Goal: Transaction & Acquisition: Purchase product/service

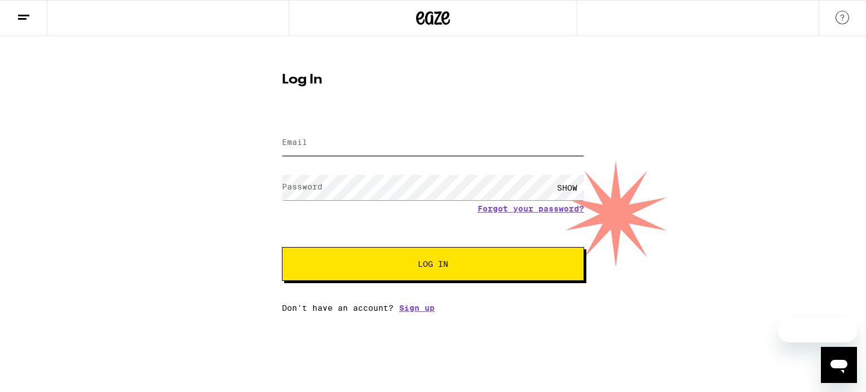
click at [374, 140] on input "Email" at bounding box center [433, 142] width 302 height 25
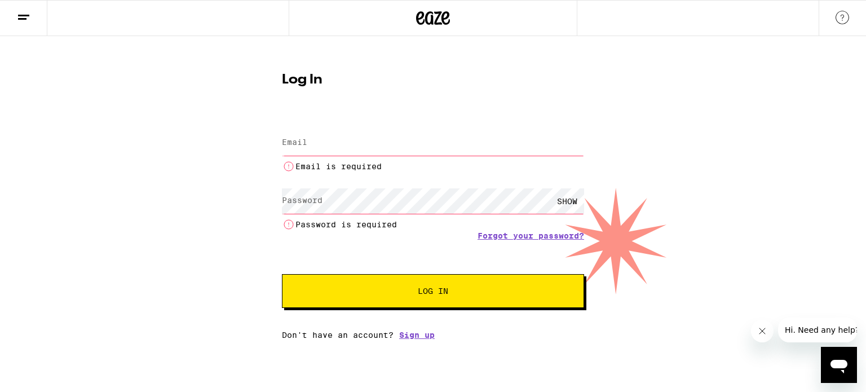
type input "[EMAIL_ADDRESS][DOMAIN_NAME]"
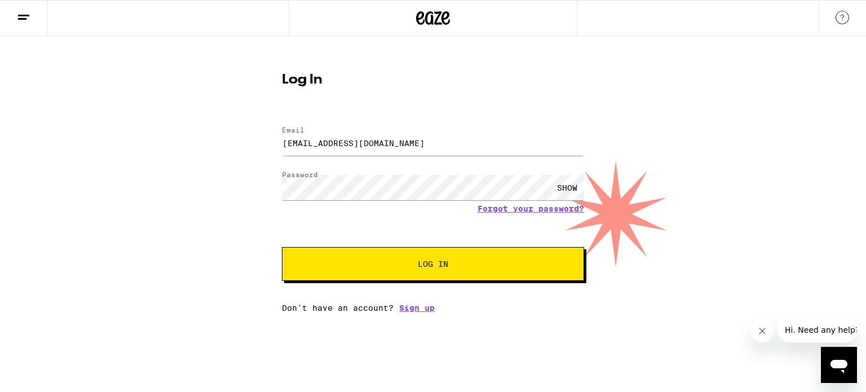
click at [415, 264] on span "Log In" at bounding box center [433, 264] width 211 height 8
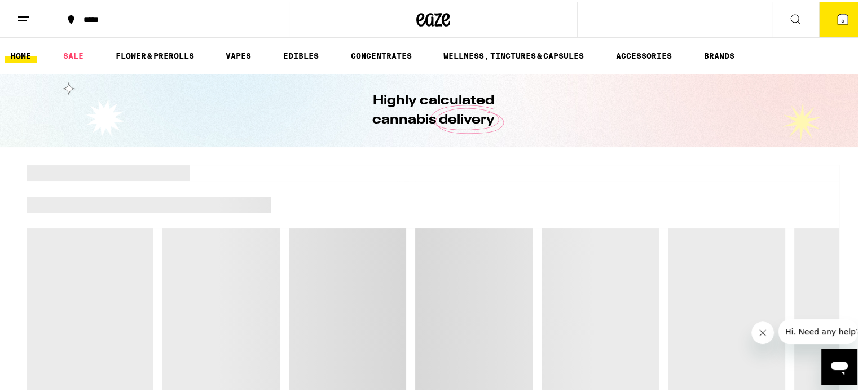
click at [836, 21] on icon at bounding box center [843, 18] width 14 height 14
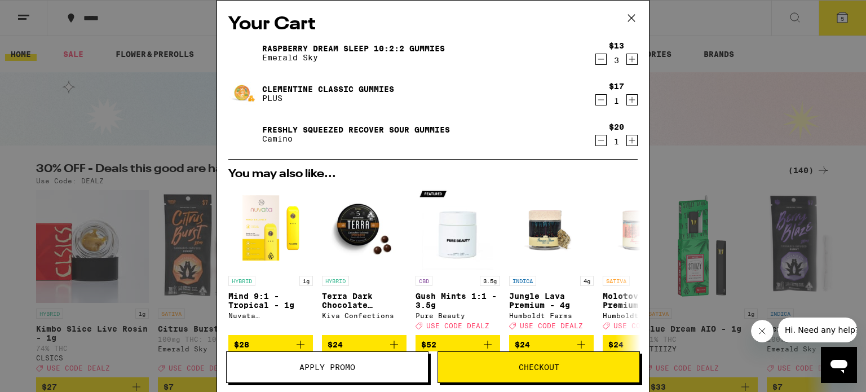
click at [547, 374] on button "Checkout" at bounding box center [539, 367] width 202 height 32
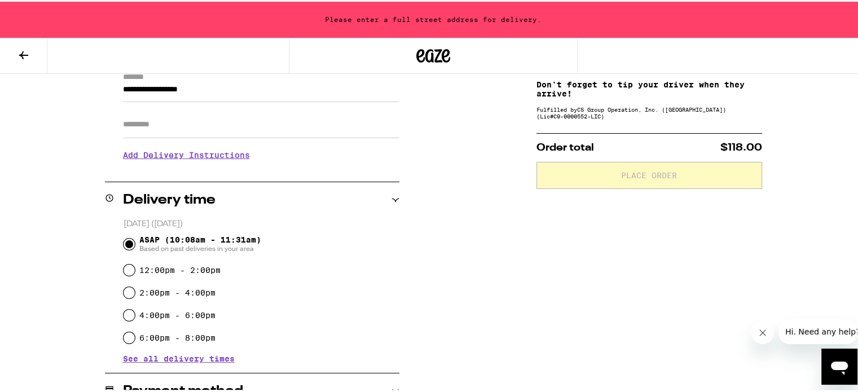
scroll to position [338, 0]
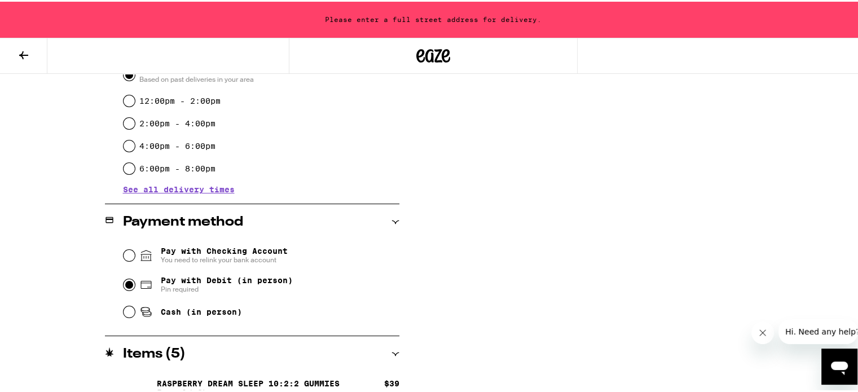
click at [124, 285] on input "Pay with Debit (in person) Pin required" at bounding box center [128, 282] width 11 height 11
radio input "true"
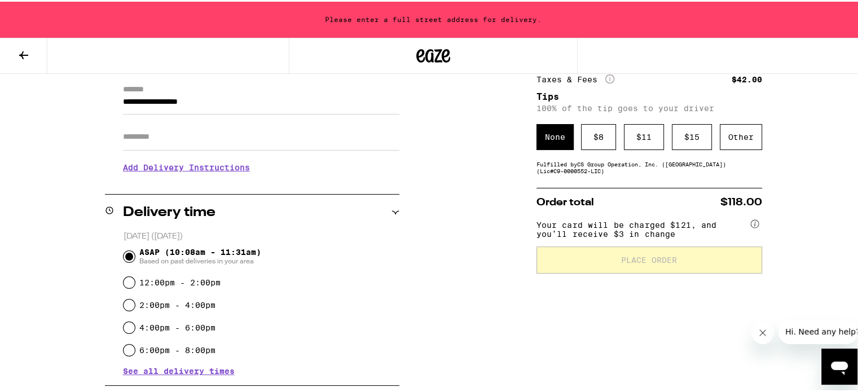
scroll to position [100, 0]
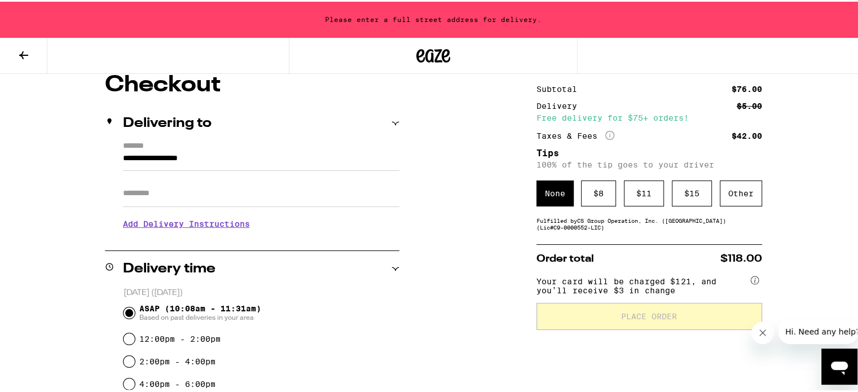
click at [546, 192] on div "None" at bounding box center [554, 192] width 37 height 26
click at [637, 195] on div "$ 11" at bounding box center [644, 192] width 40 height 26
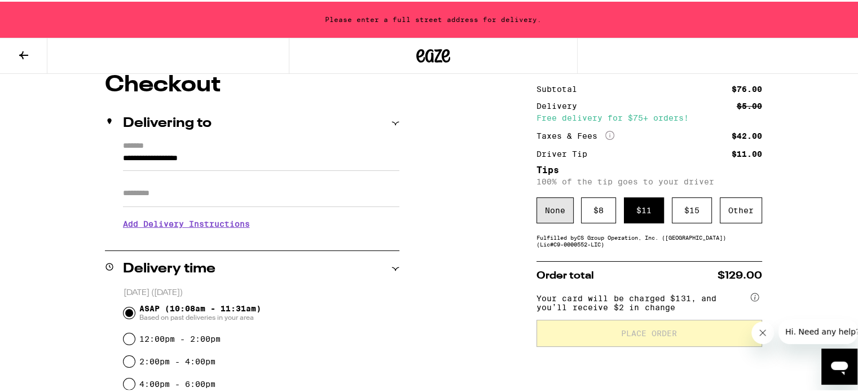
click at [553, 211] on div "None" at bounding box center [554, 209] width 37 height 26
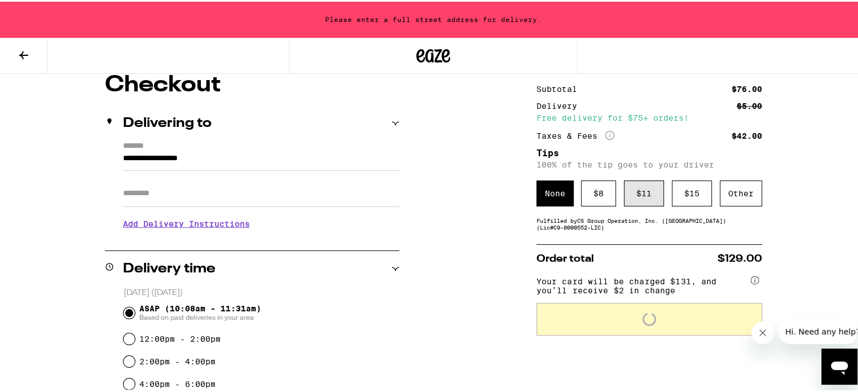
click at [634, 191] on div "$ 11" at bounding box center [644, 192] width 40 height 26
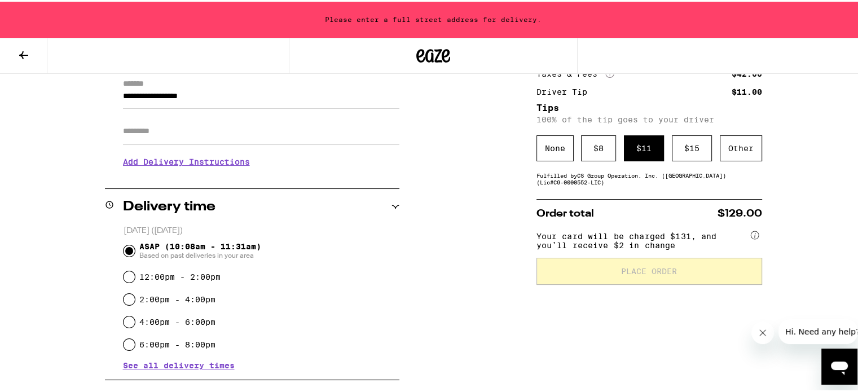
scroll to position [157, 0]
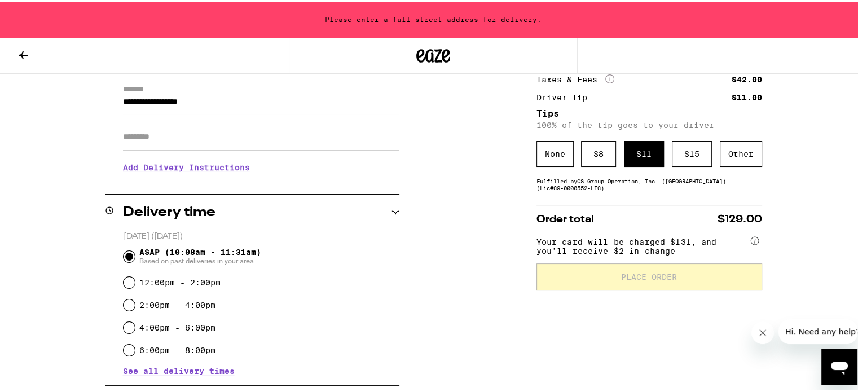
drag, startPoint x: 758, startPoint y: 334, endPoint x: 1468, endPoint y: 650, distance: 776.7
click at [758, 334] on icon "Close message from company" at bounding box center [761, 332] width 9 height 9
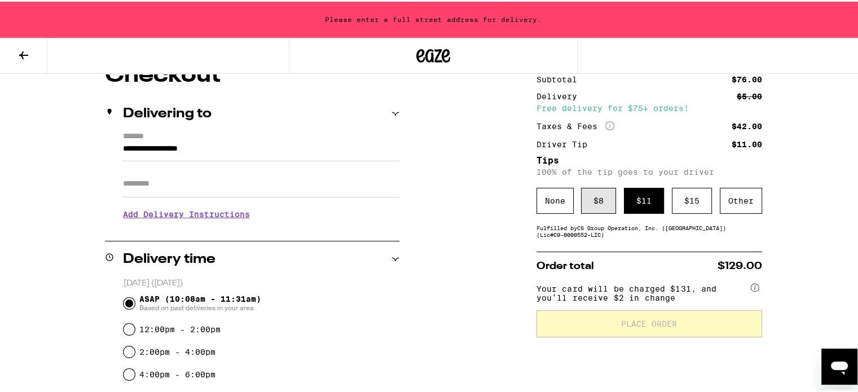
scroll to position [44, 0]
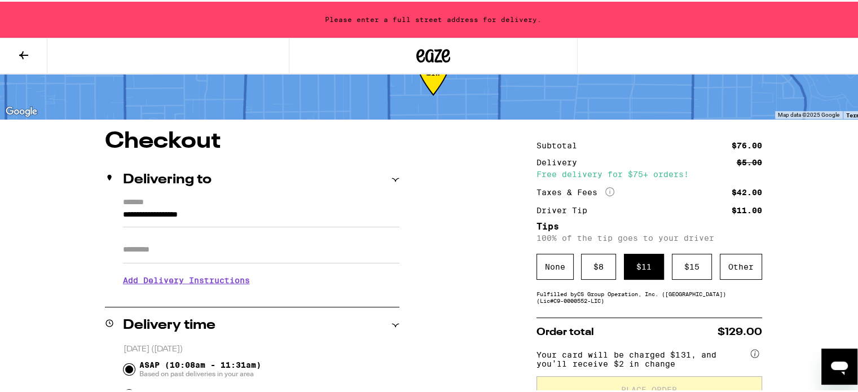
click at [283, 216] on input "**********" at bounding box center [261, 215] width 276 height 19
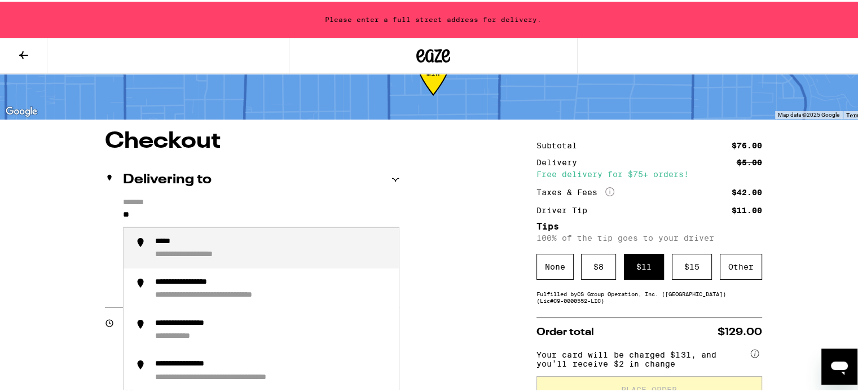
type input "*"
click at [235, 245] on div "**********" at bounding box center [198, 240] width 87 height 10
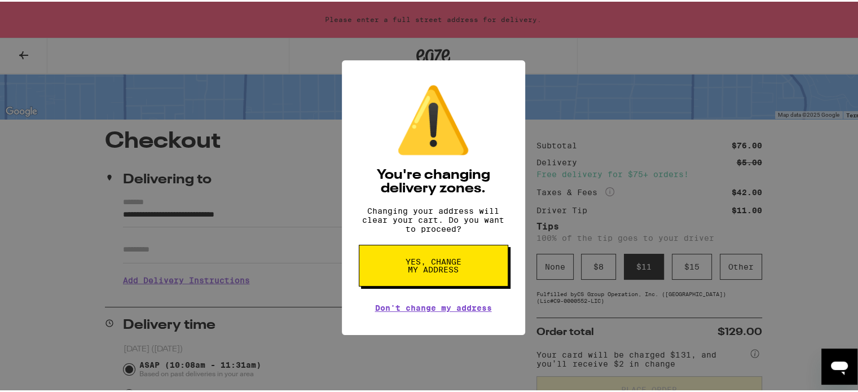
click at [447, 272] on span "Yes, change my address" at bounding box center [433, 264] width 58 height 16
type input "**********"
radio input "false"
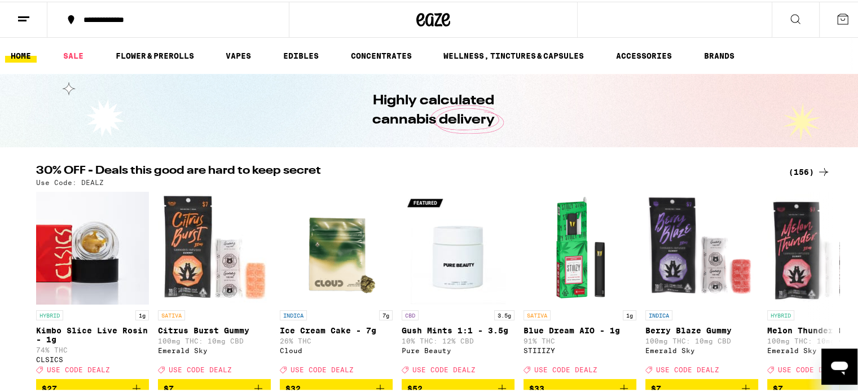
click at [837, 22] on icon at bounding box center [842, 17] width 10 height 10
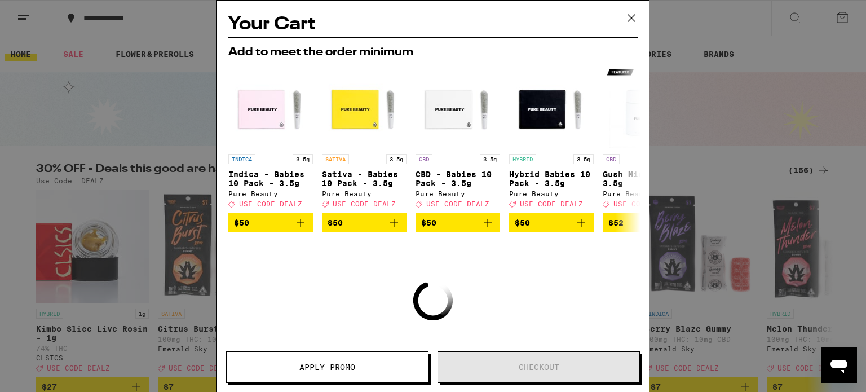
click at [633, 21] on icon at bounding box center [631, 18] width 17 height 17
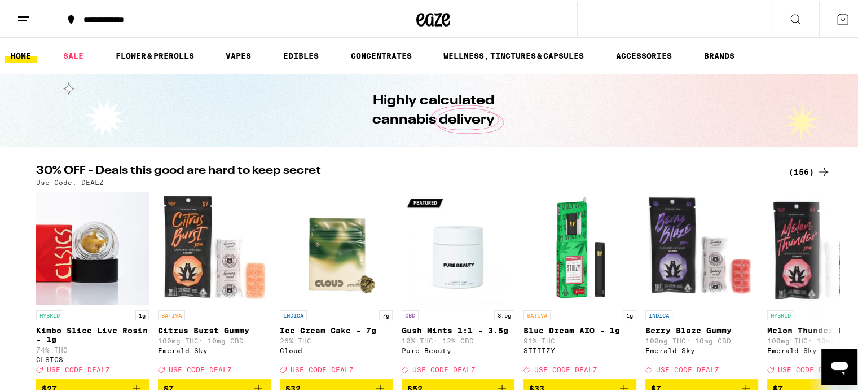
click at [836, 17] on icon at bounding box center [843, 18] width 14 height 14
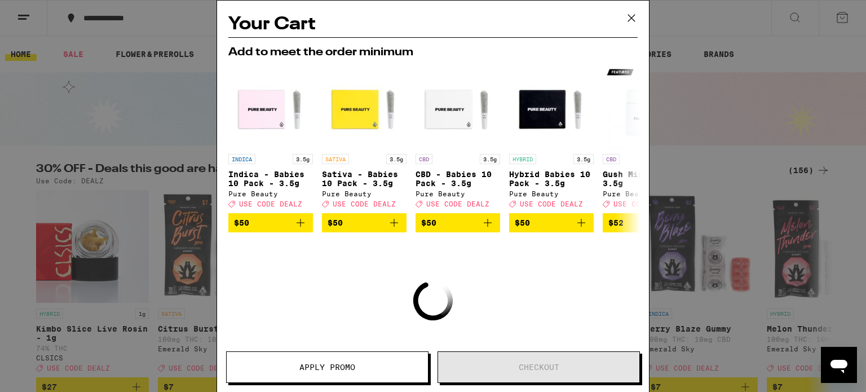
click at [632, 18] on icon at bounding box center [631, 18] width 7 height 7
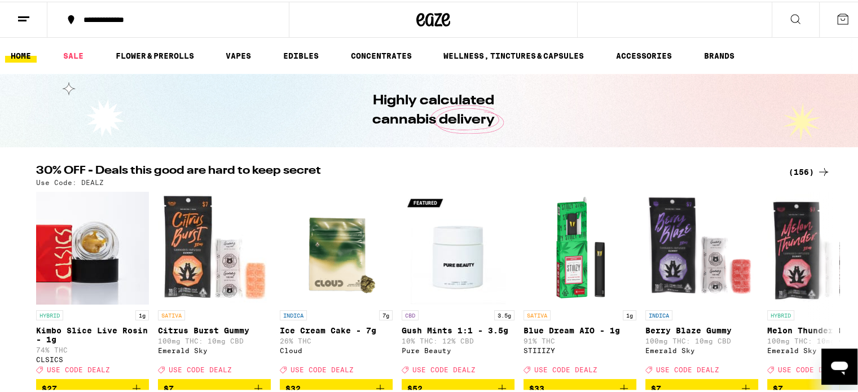
click at [24, 19] on line at bounding box center [22, 19] width 8 height 0
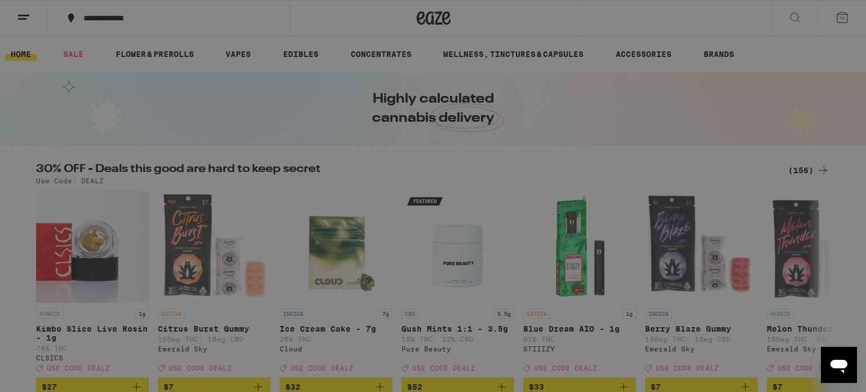
click at [136, 74] on div "Buy It Again" at bounding box center [98, 75] width 80 height 14
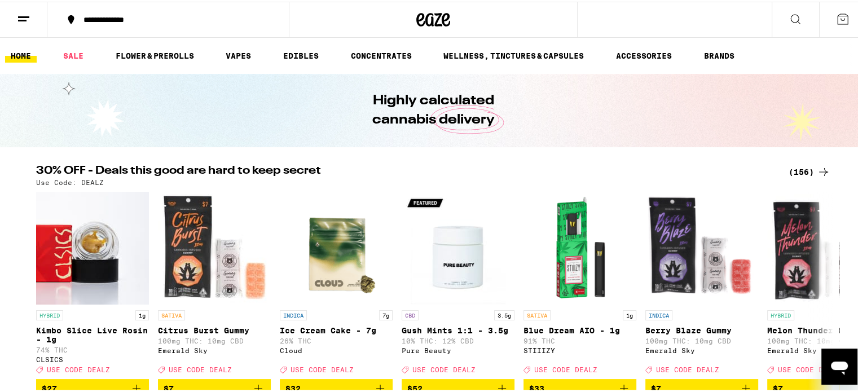
click at [28, 16] on icon at bounding box center [24, 18] width 14 height 14
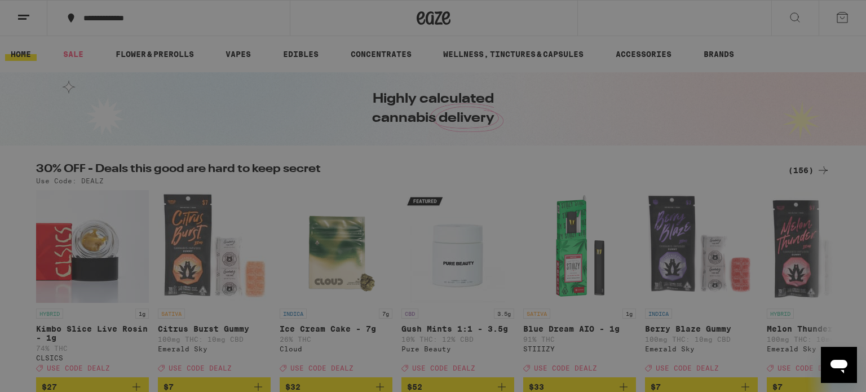
click at [245, 76] on icon at bounding box center [249, 75] width 14 height 14
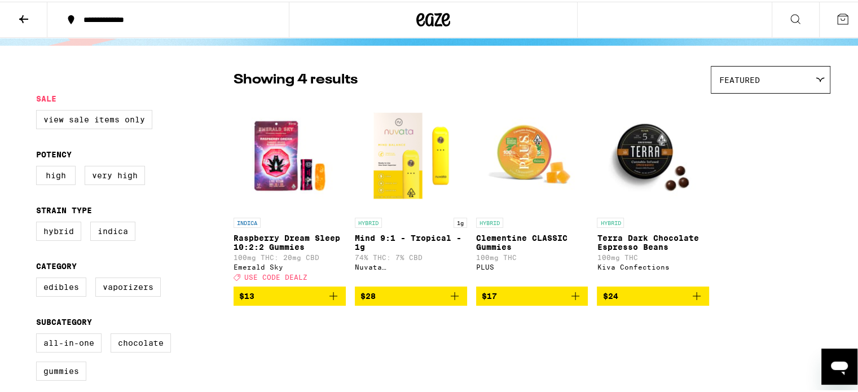
scroll to position [169, 0]
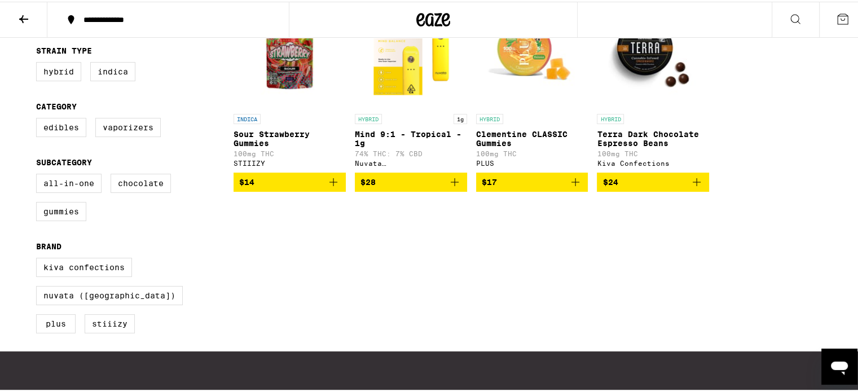
click at [332, 187] on icon "Add to bag" at bounding box center [333, 181] width 14 height 14
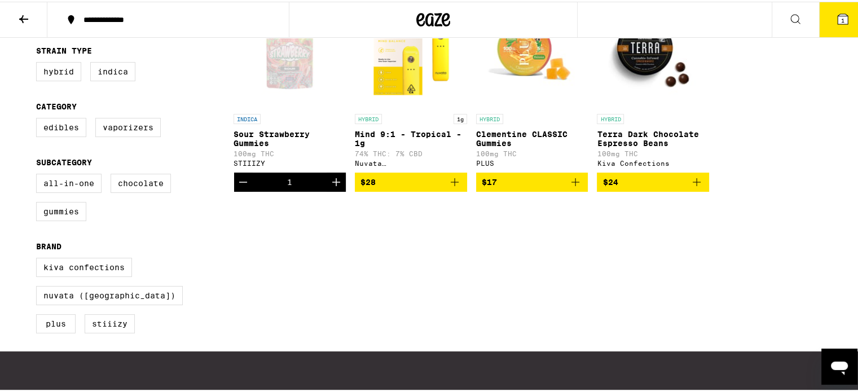
scroll to position [205, 0]
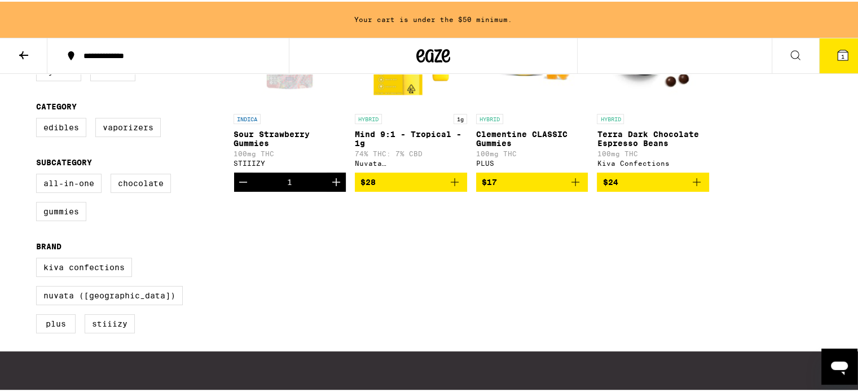
click at [332, 184] on icon "Increment" at bounding box center [336, 180] width 8 height 8
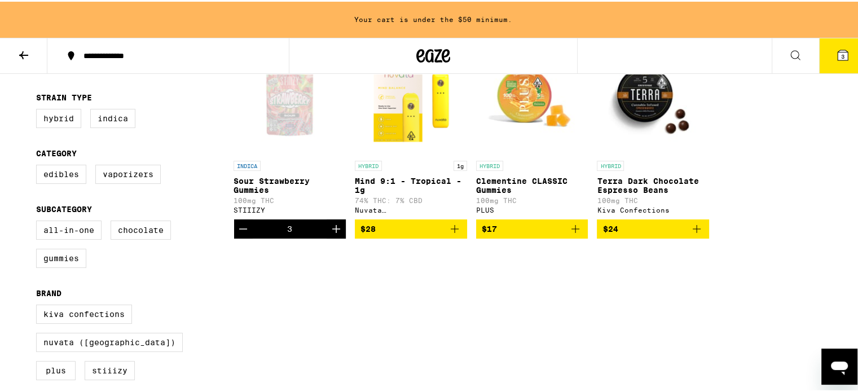
scroll to position [92, 0]
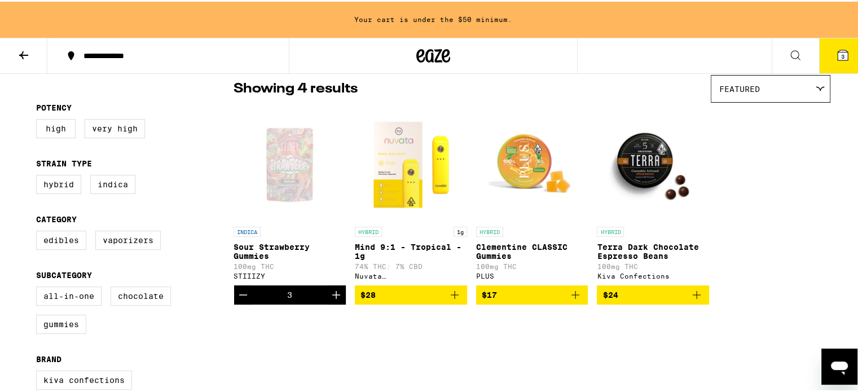
click at [569, 300] on icon "Add to bag" at bounding box center [575, 293] width 14 height 14
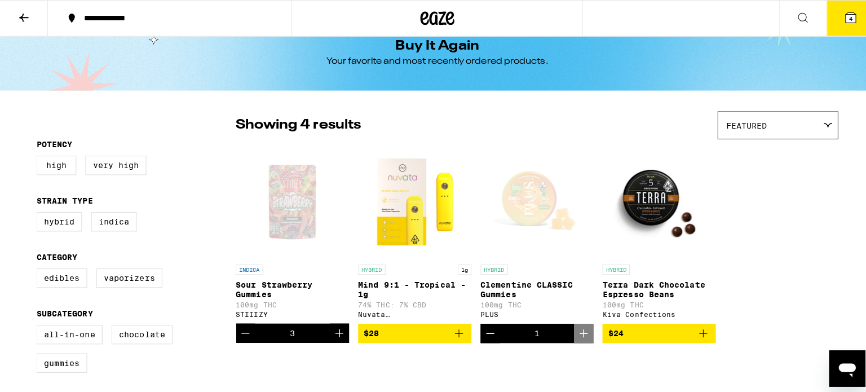
scroll to position [0, 0]
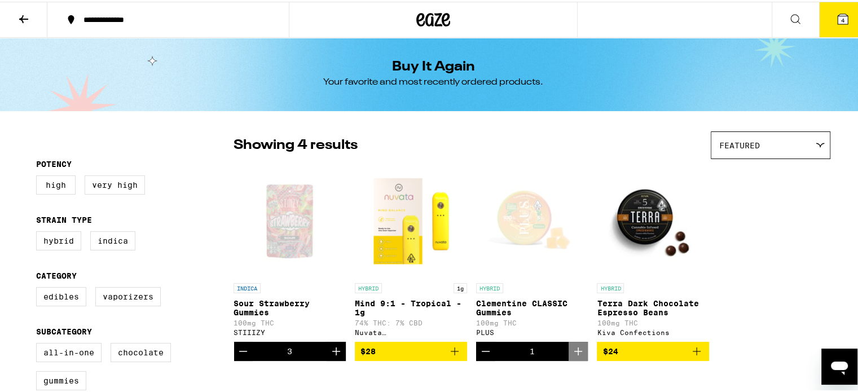
click at [841, 18] on span "4" at bounding box center [842, 18] width 3 height 7
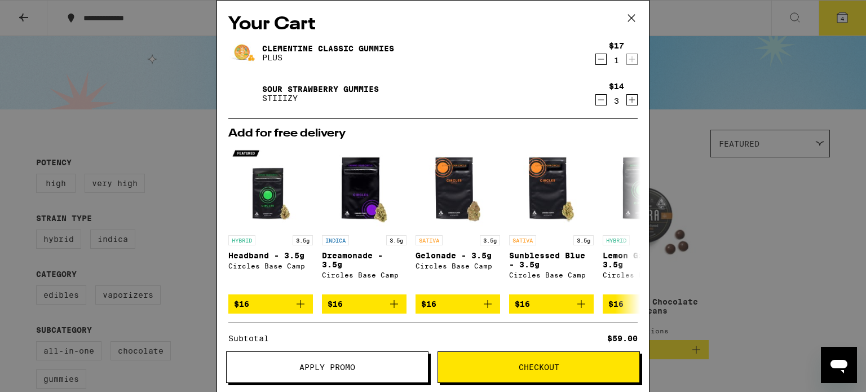
click at [632, 17] on icon at bounding box center [631, 18] width 7 height 7
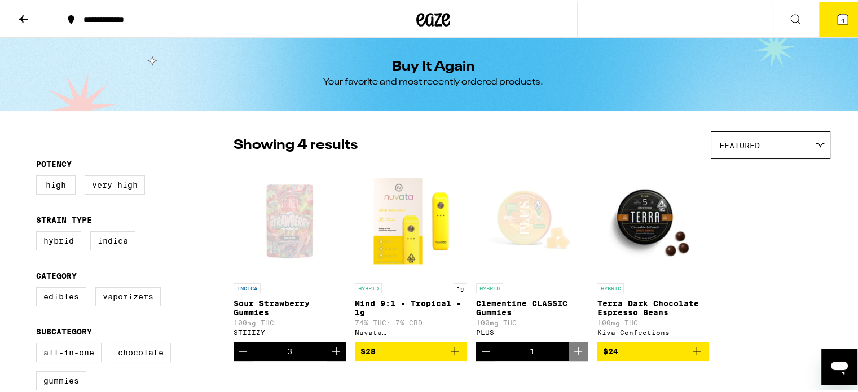
click at [17, 8] on button at bounding box center [23, 19] width 47 height 36
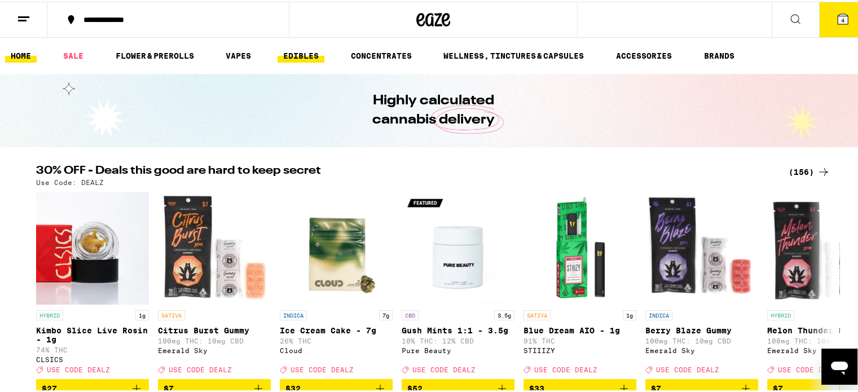
click at [295, 58] on link "EDIBLES" at bounding box center [300, 54] width 47 height 14
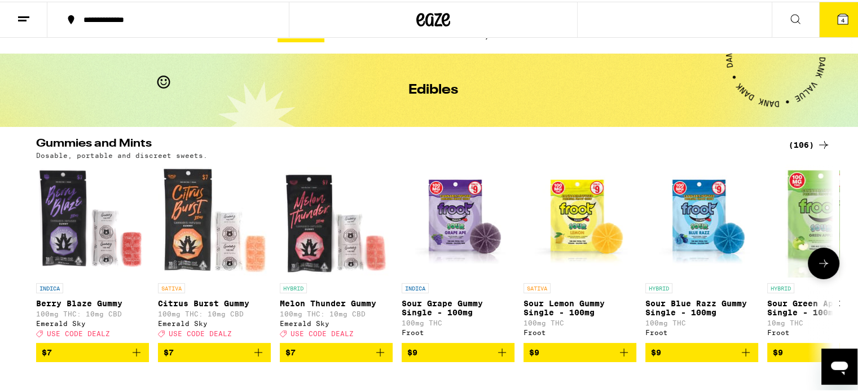
scroll to position [1, 0]
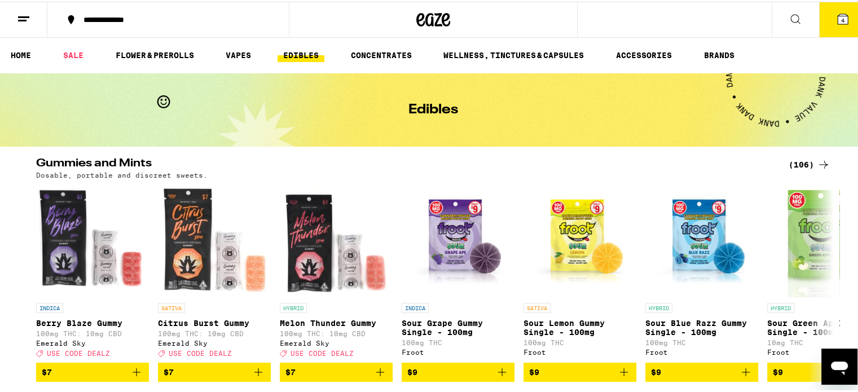
click at [818, 162] on icon at bounding box center [823, 163] width 14 height 14
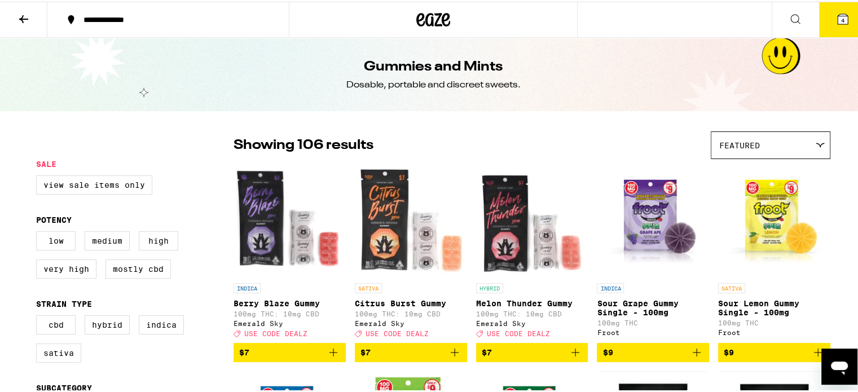
click at [844, 15] on button "4" at bounding box center [842, 18] width 47 height 35
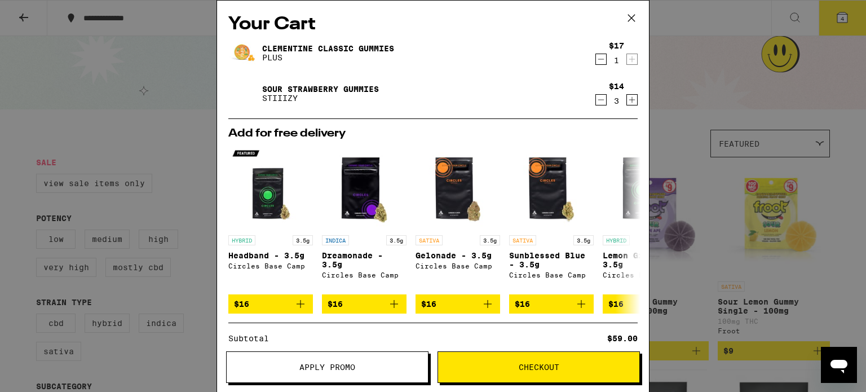
click at [366, 367] on span "Apply Promo" at bounding box center [327, 367] width 201 height 8
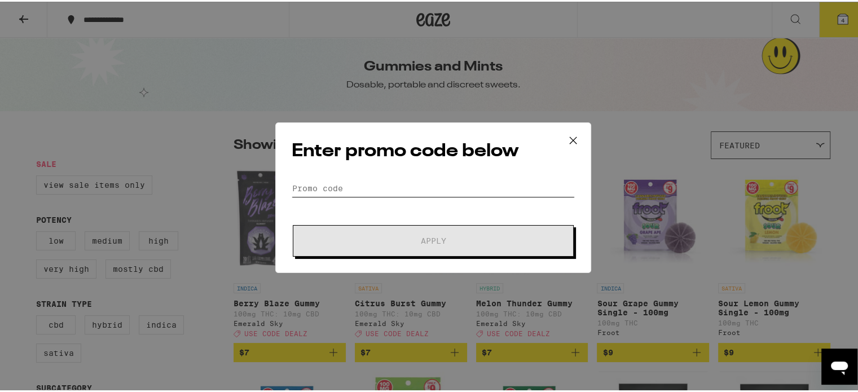
click at [377, 189] on input "Promo Code" at bounding box center [433, 186] width 283 height 17
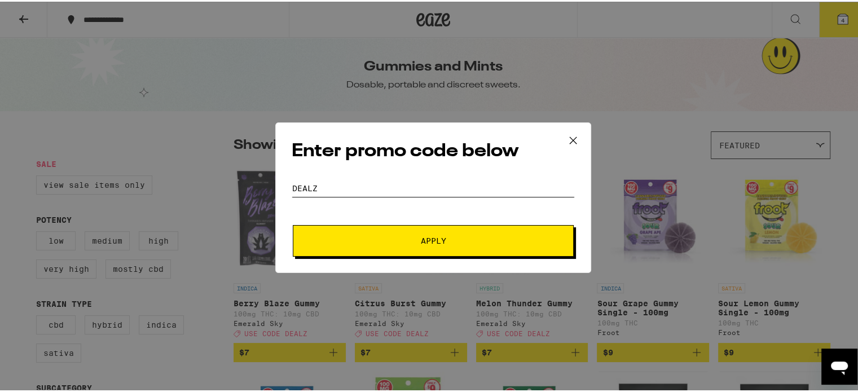
type input "dealz"
click at [425, 235] on span "Apply" at bounding box center [433, 239] width 25 height 8
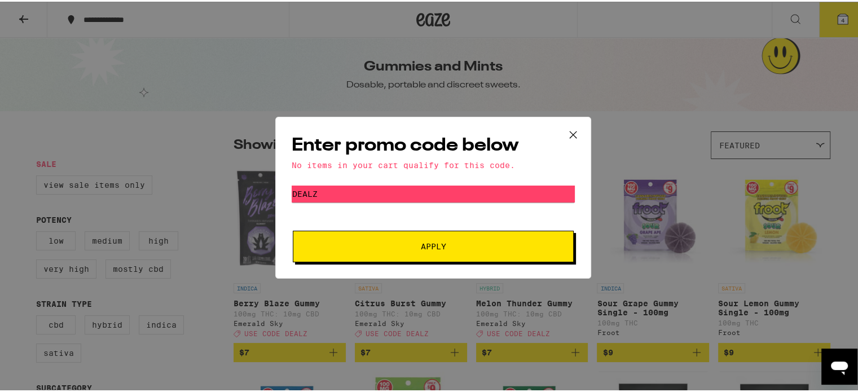
click at [566, 136] on icon at bounding box center [572, 133] width 17 height 17
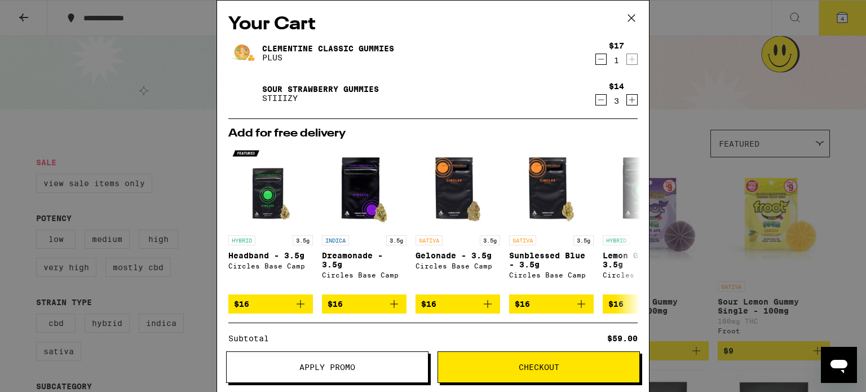
click at [278, 89] on link "Sour Strawberry Gummies" at bounding box center [320, 89] width 117 height 9
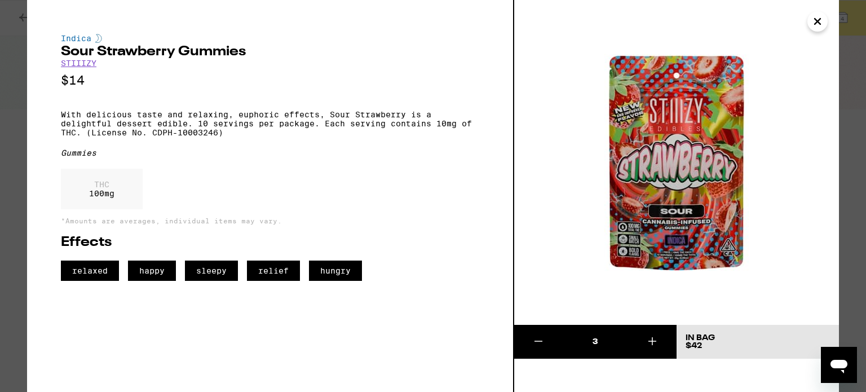
click at [823, 17] on icon "Close" at bounding box center [818, 21] width 14 height 17
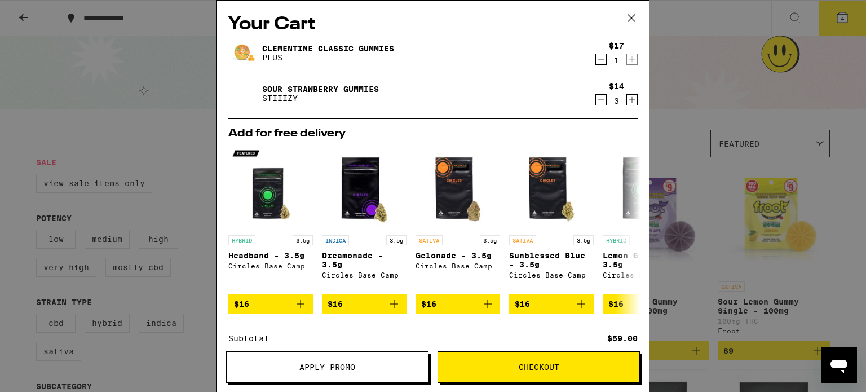
click at [634, 18] on icon at bounding box center [631, 18] width 17 height 17
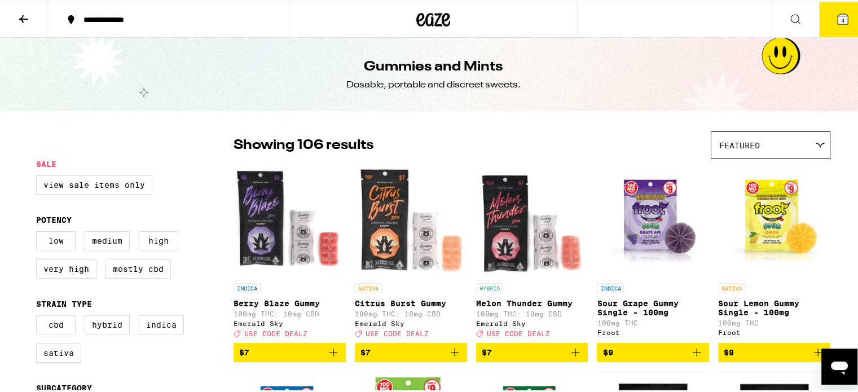
click at [788, 21] on icon at bounding box center [795, 18] width 14 height 14
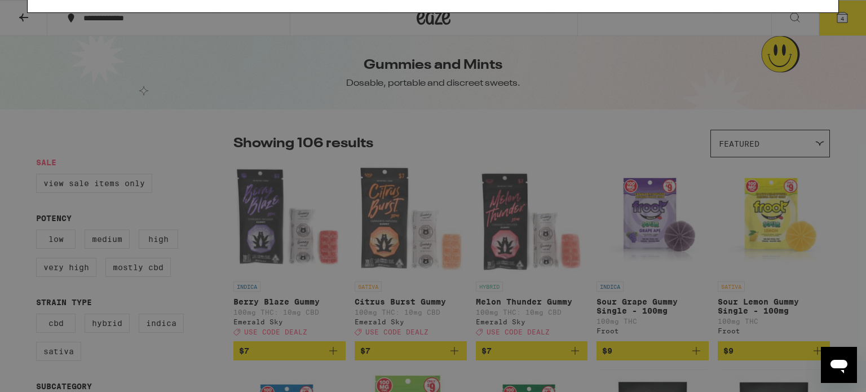
click at [586, 36] on div "Search for Products rasperry dream Clear" at bounding box center [433, 19] width 811 height 36
click at [569, 17] on input "rasperry dream" at bounding box center [412, 19] width 706 height 10
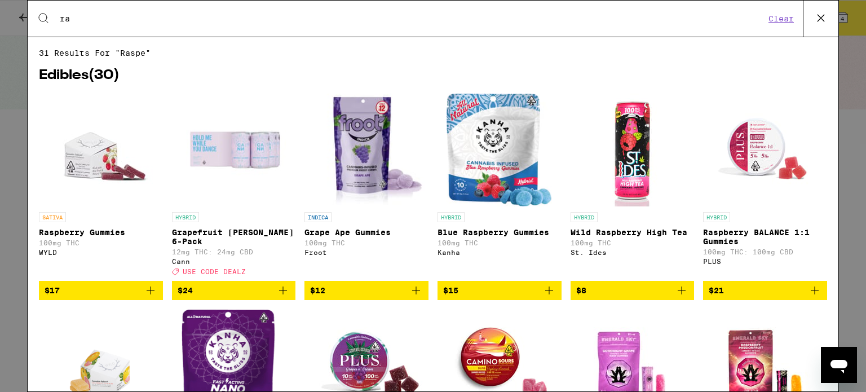
type input "r"
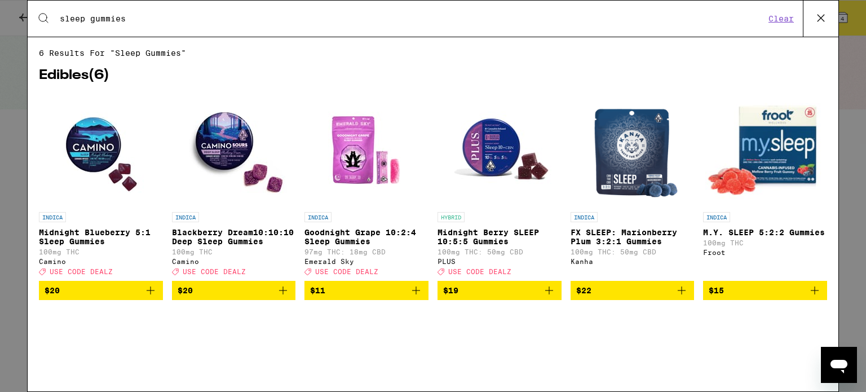
type input "sleep gummies"
click at [760, 235] on p "M.Y. SLEEP 5:2:2 Gummies" at bounding box center [765, 232] width 124 height 9
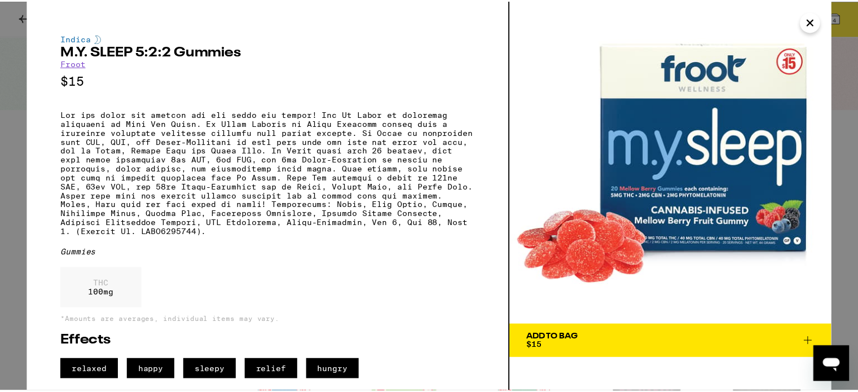
scroll to position [10, 0]
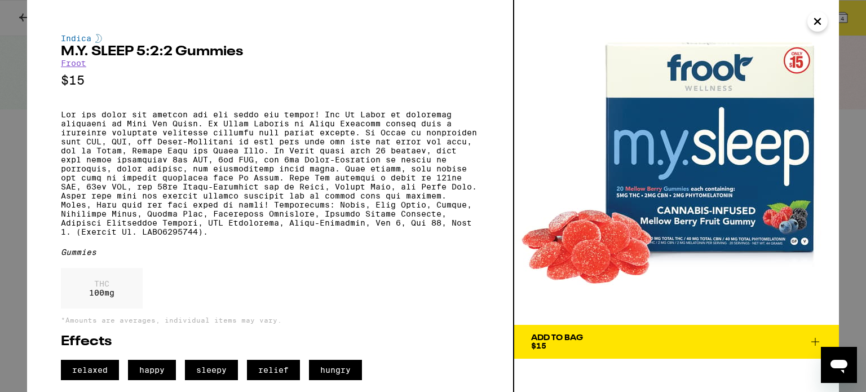
click at [803, 334] on span "Add To Bag $15" at bounding box center [676, 342] width 291 height 16
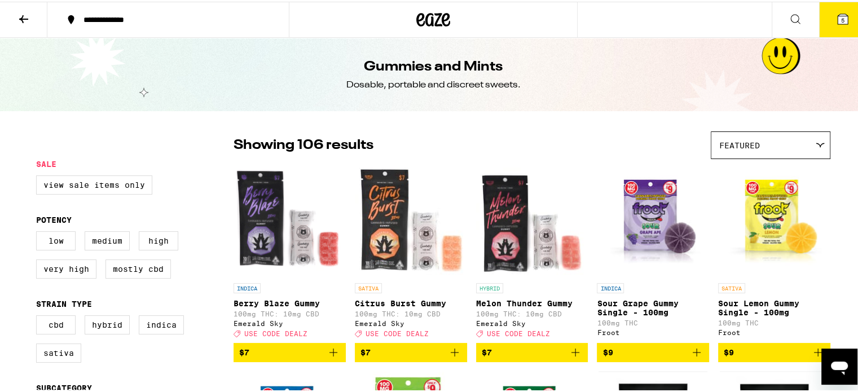
click at [24, 16] on icon at bounding box center [23, 18] width 9 height 8
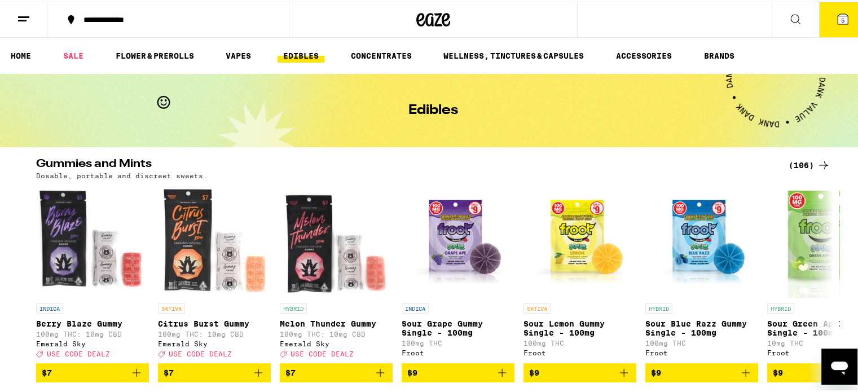
click at [29, 16] on icon at bounding box center [24, 18] width 14 height 14
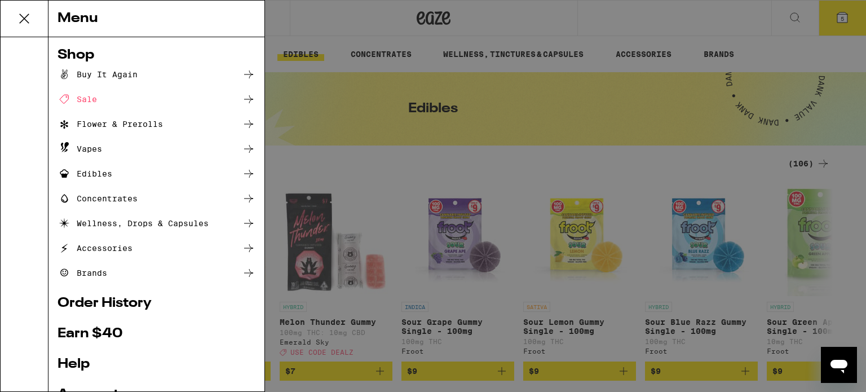
click at [242, 73] on icon at bounding box center [249, 75] width 14 height 14
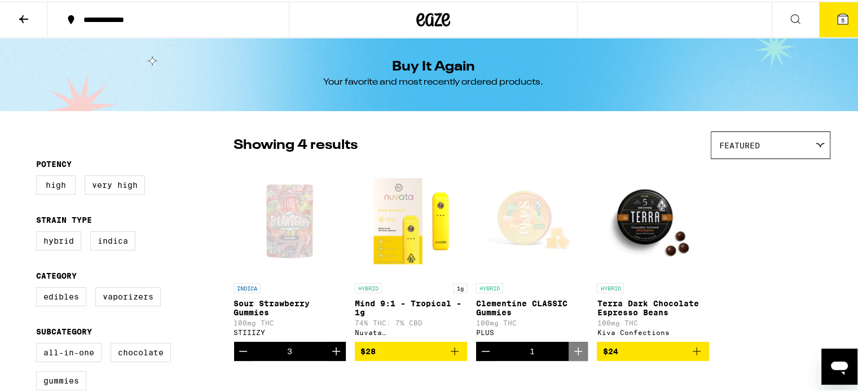
click at [242, 350] on icon "Decrement" at bounding box center [243, 350] width 8 height 0
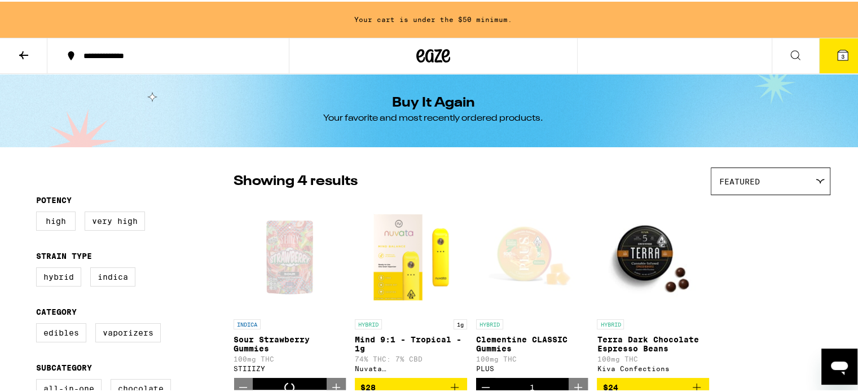
click at [242, 355] on div "INDICA Sour Strawberry Gummies 100mg THC STIIIZY" at bounding box center [289, 343] width 112 height 53
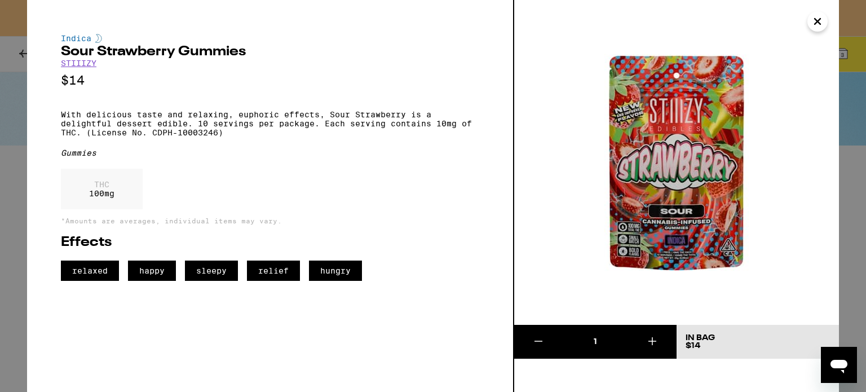
click at [821, 24] on icon "Close" at bounding box center [818, 21] width 14 height 17
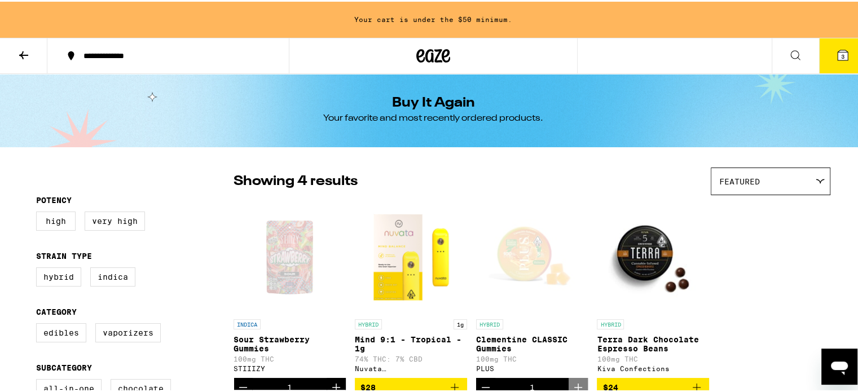
click at [841, 55] on span "3" at bounding box center [842, 54] width 3 height 7
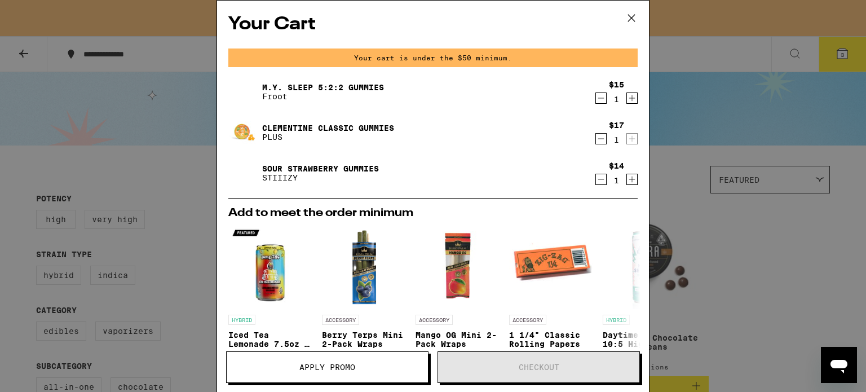
click at [627, 96] on icon "Increment" at bounding box center [632, 98] width 10 height 14
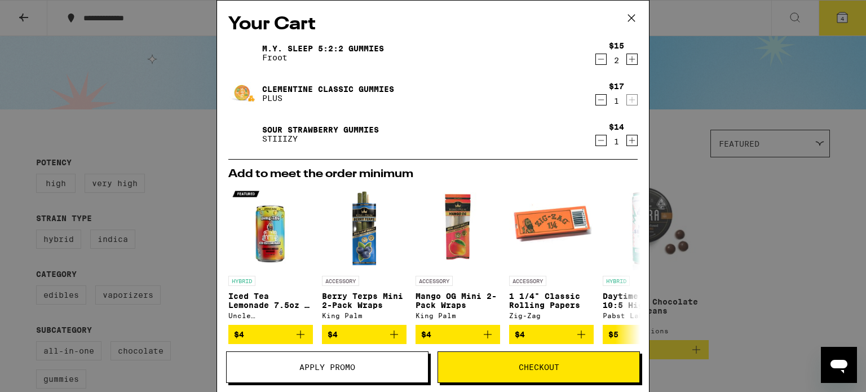
click at [627, 57] on icon "Increment" at bounding box center [632, 59] width 10 height 14
click at [597, 138] on icon "Decrement" at bounding box center [601, 141] width 10 height 14
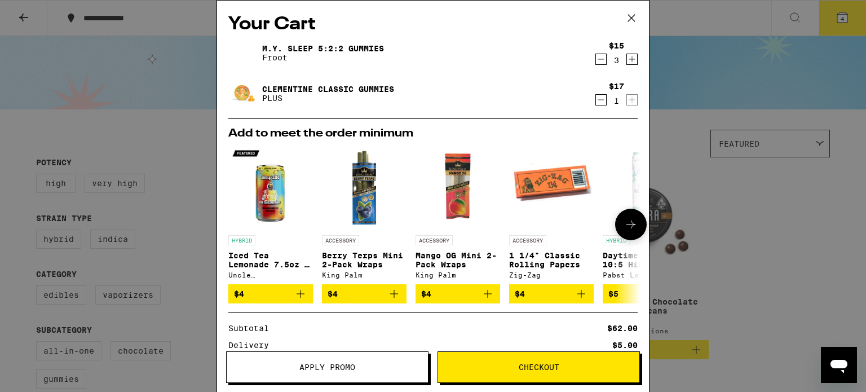
drag, startPoint x: 629, startPoint y: 16, endPoint x: 556, endPoint y: 277, distance: 271.7
click at [556, 277] on div "Your Cart M.Y. SLEEP 5:2:2 Gummies Froot $15 3 Clementine CLASSIC Gummies PLUS …" at bounding box center [433, 196] width 433 height 392
click at [536, 363] on span "Checkout" at bounding box center [539, 367] width 41 height 8
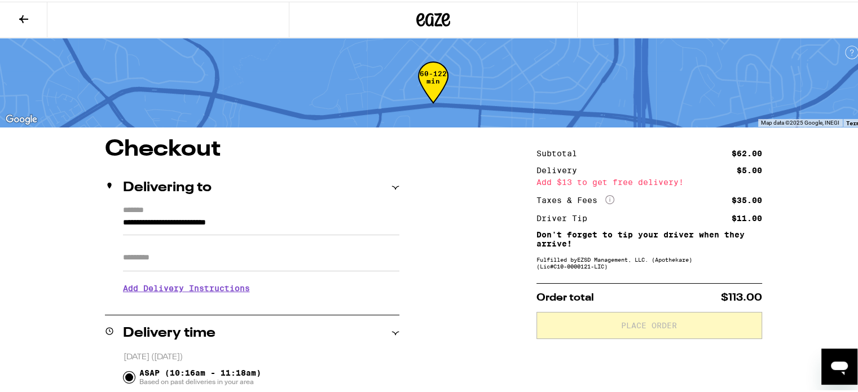
click at [24, 18] on icon at bounding box center [24, 18] width 14 height 14
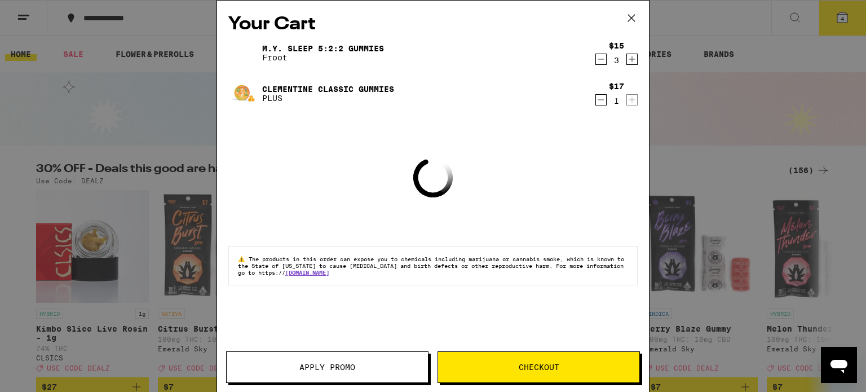
drag, startPoint x: 636, startPoint y: 17, endPoint x: 595, endPoint y: 26, distance: 41.6
click at [633, 17] on icon at bounding box center [631, 18] width 17 height 17
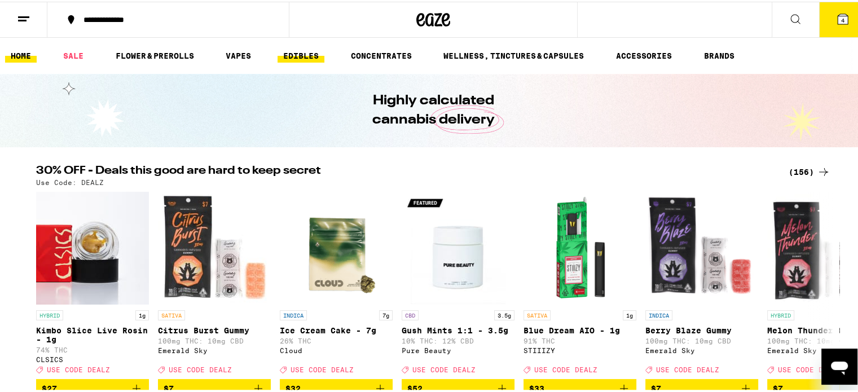
click at [293, 52] on link "EDIBLES" at bounding box center [300, 54] width 47 height 14
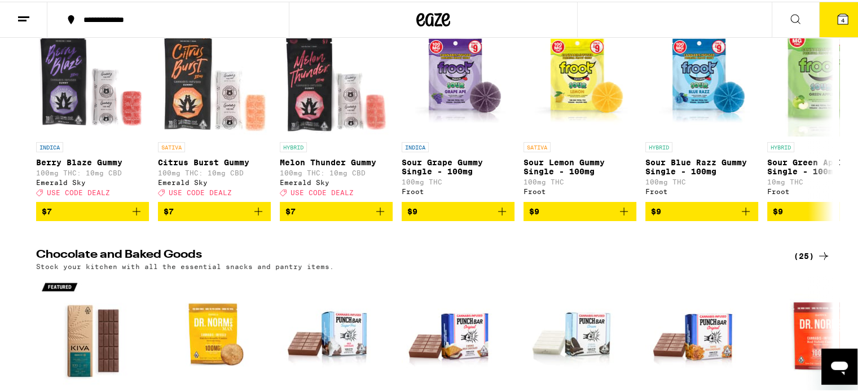
scroll to position [113, 0]
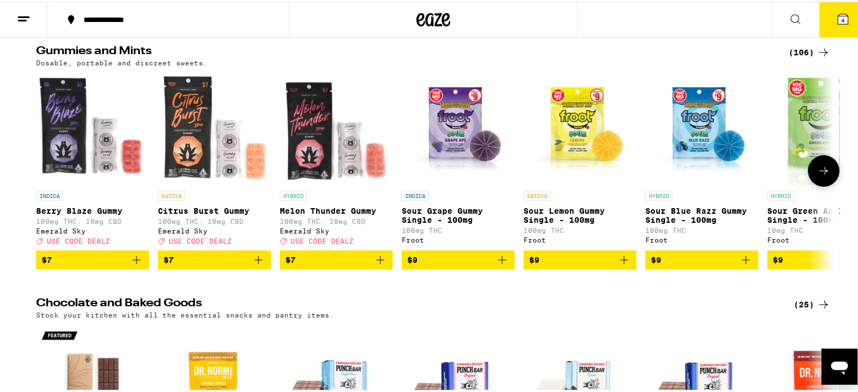
click at [817, 176] on icon at bounding box center [823, 169] width 14 height 14
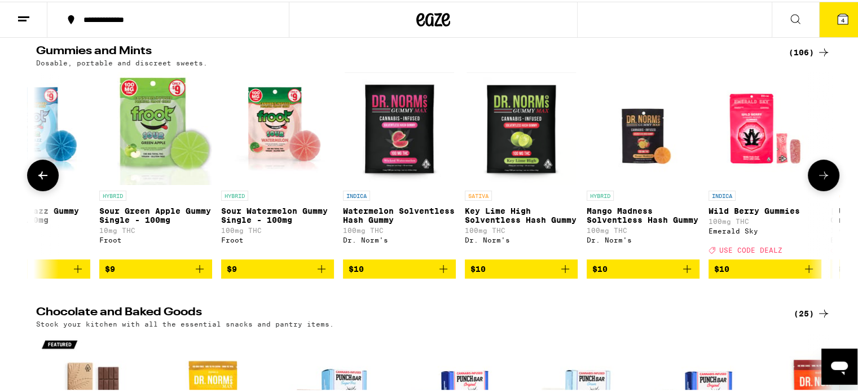
scroll to position [0, 671]
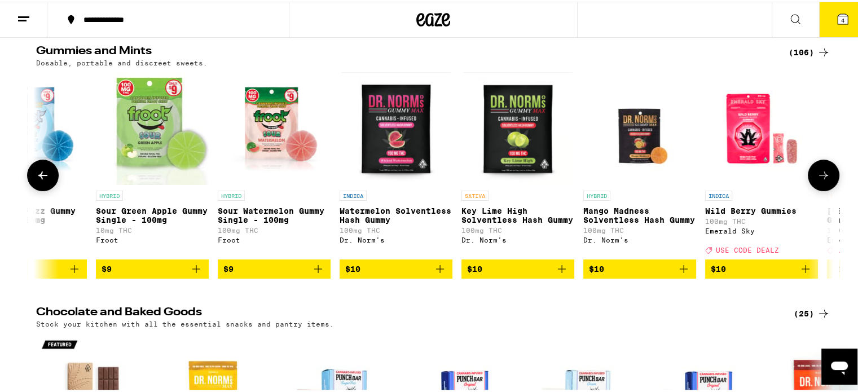
click at [809, 176] on button at bounding box center [823, 174] width 32 height 32
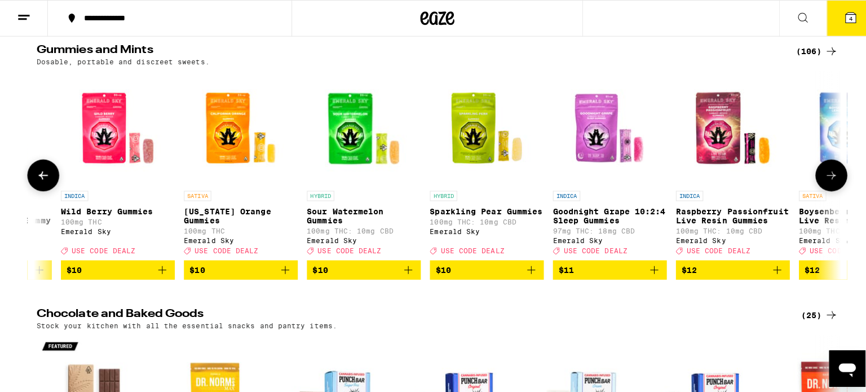
scroll to position [0, 1342]
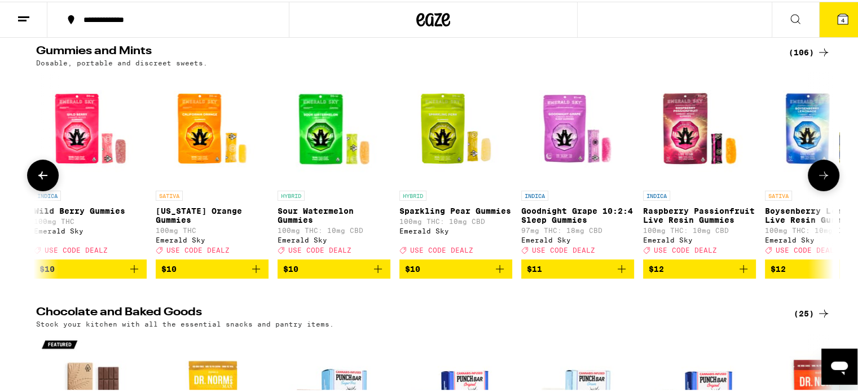
click at [564, 216] on p "Goodnight Grape 10:2:4 Sleep Gummies" at bounding box center [577, 214] width 113 height 18
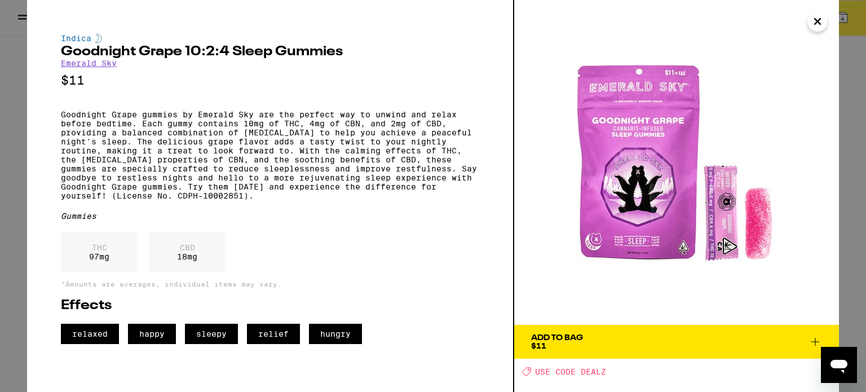
click at [816, 341] on icon at bounding box center [816, 342] width 14 height 14
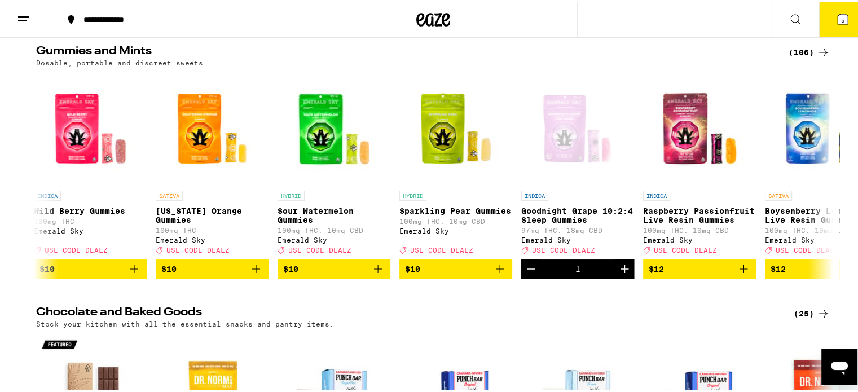
click at [837, 20] on icon at bounding box center [842, 17] width 10 height 10
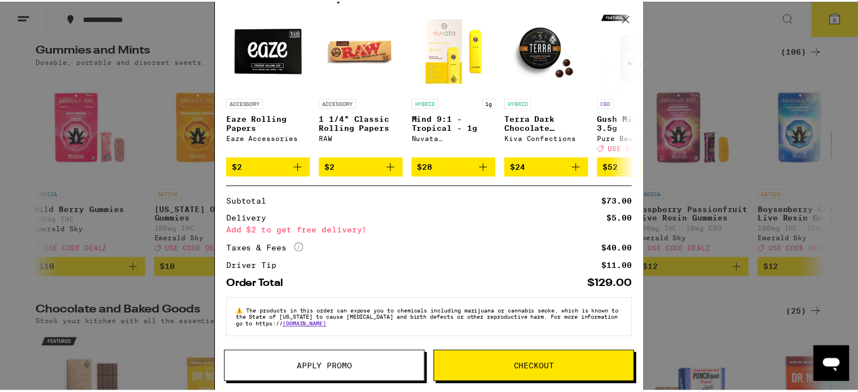
scroll to position [184, 0]
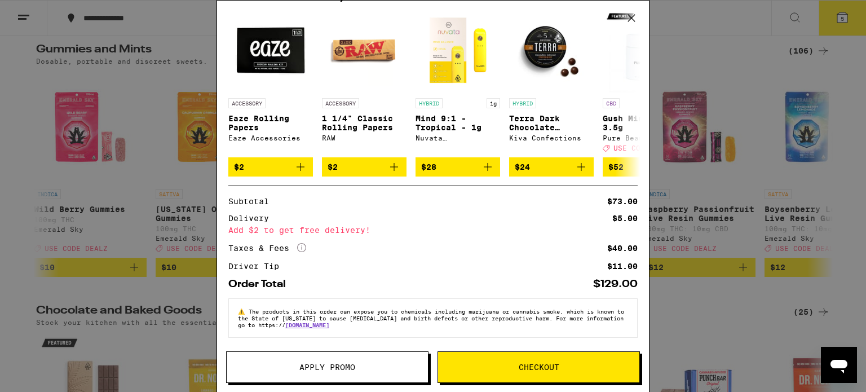
click at [331, 369] on span "Apply Promo" at bounding box center [327, 367] width 56 height 8
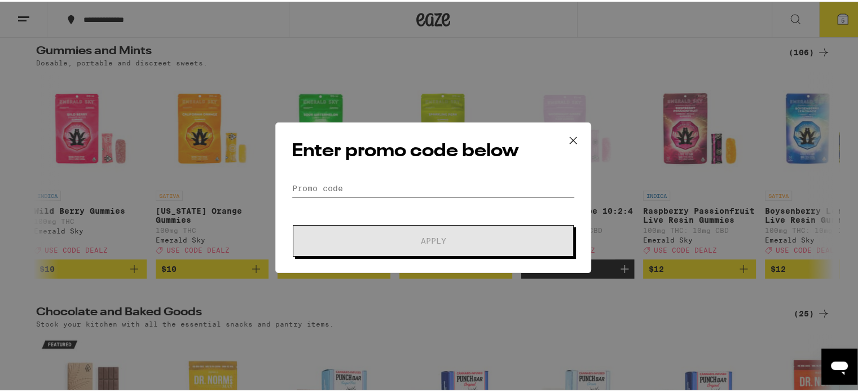
click at [357, 184] on input "Promo Code" at bounding box center [433, 186] width 283 height 17
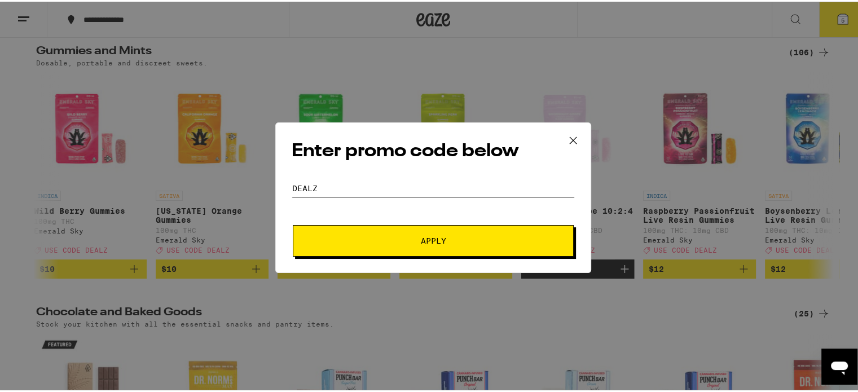
type input "dealz"
click at [354, 233] on button "Apply" at bounding box center [433, 239] width 281 height 32
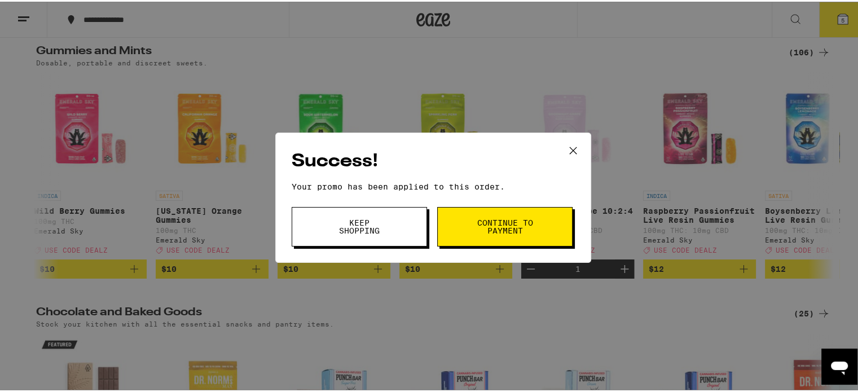
click at [512, 222] on span "Continue to payment" at bounding box center [505, 225] width 58 height 16
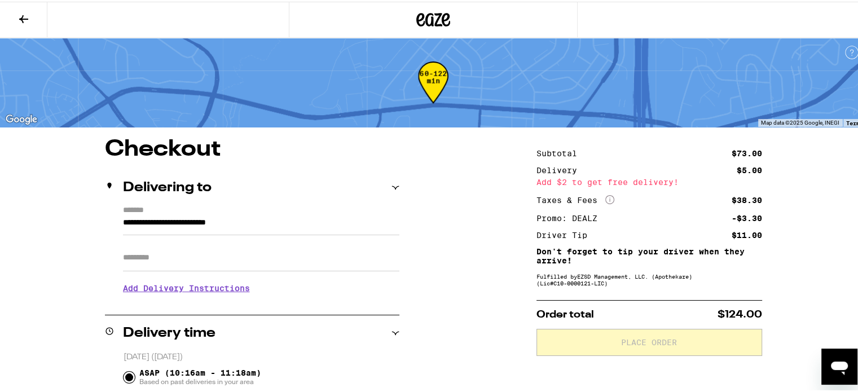
click at [23, 17] on icon at bounding box center [23, 18] width 9 height 8
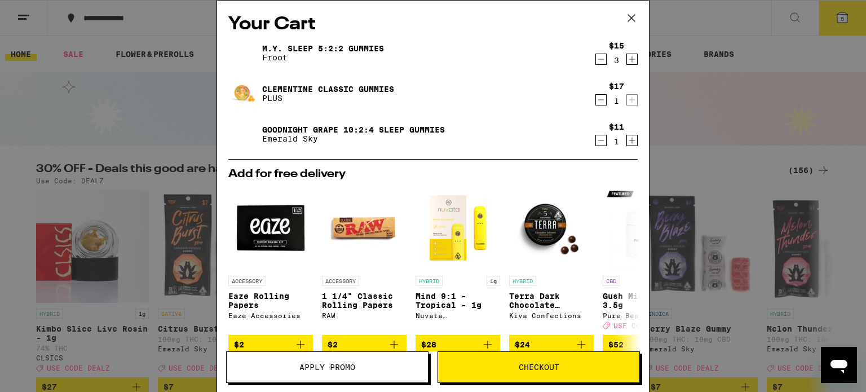
click at [596, 58] on icon "Decrement" at bounding box center [601, 59] width 10 height 14
click at [627, 139] on icon "Increment" at bounding box center [632, 141] width 10 height 14
click at [623, 89] on div "$17 1" at bounding box center [616, 94] width 42 height 24
click at [541, 369] on span "Checkout" at bounding box center [539, 367] width 41 height 8
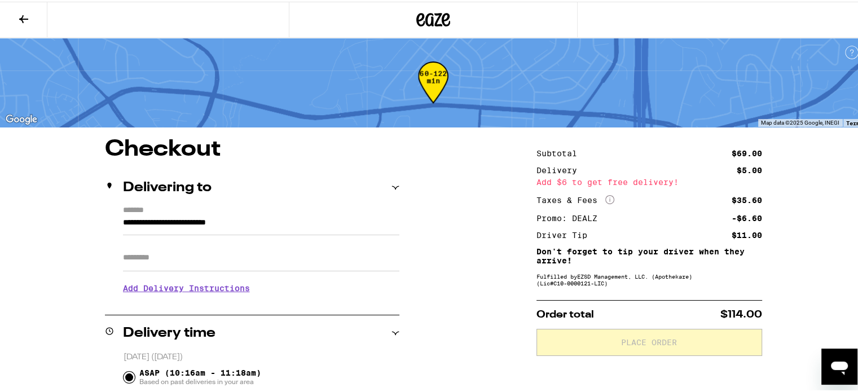
click at [24, 14] on icon at bounding box center [24, 18] width 14 height 14
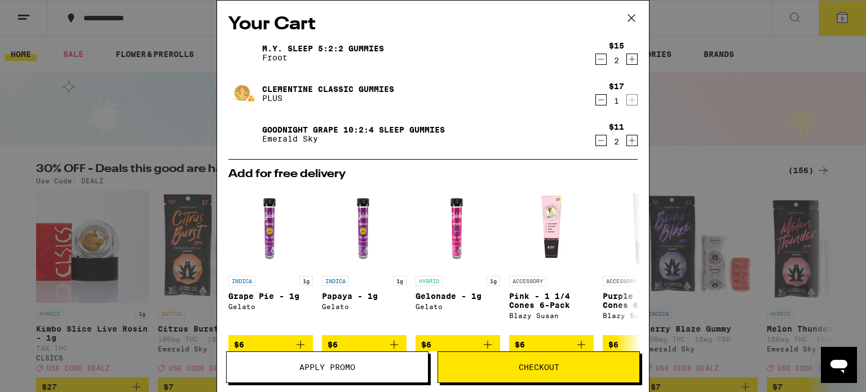
click at [597, 99] on icon "Decrement" at bounding box center [601, 100] width 10 height 14
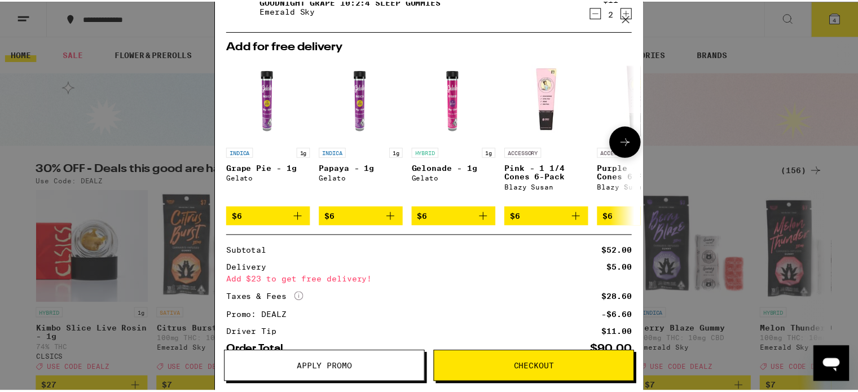
scroll to position [160, 0]
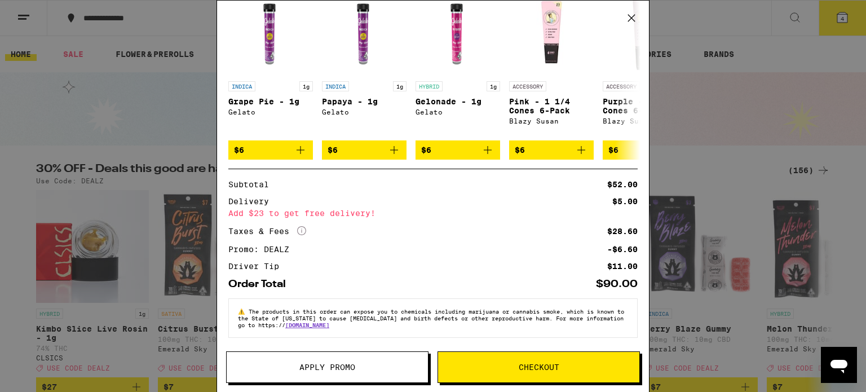
drag, startPoint x: 629, startPoint y: 15, endPoint x: 657, endPoint y: 55, distance: 48.2
click at [657, 55] on div "Your Cart M.Y. SLEEP 5:2:2 Gummies Froot $15 2 Goodnight Grape 10:2:4 Sleep Gum…" at bounding box center [433, 196] width 866 height 392
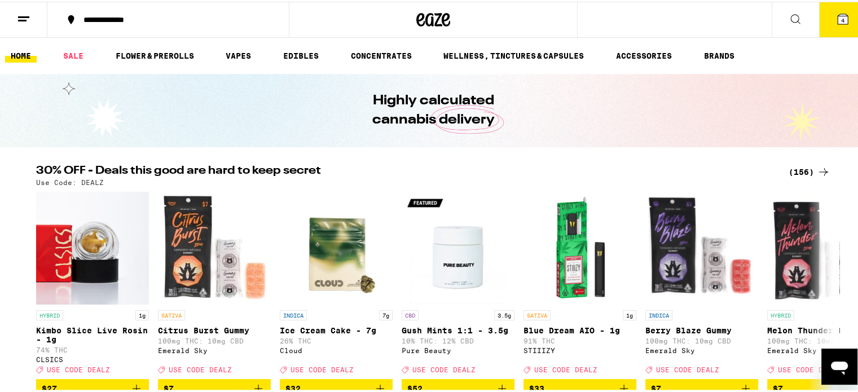
click at [839, 19] on icon at bounding box center [842, 17] width 10 height 10
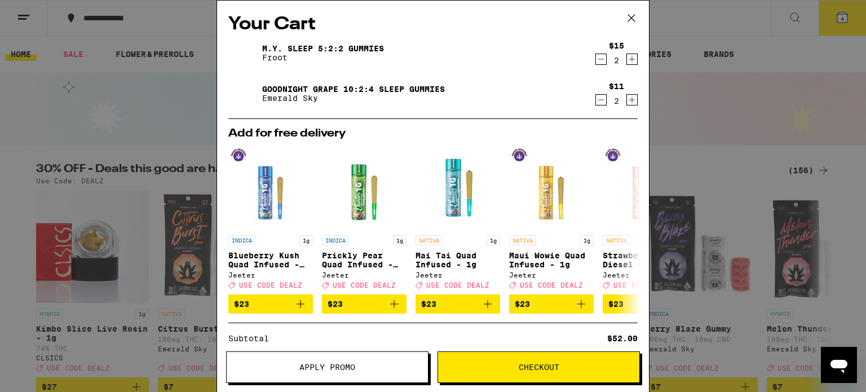
click at [631, 20] on icon at bounding box center [631, 18] width 17 height 17
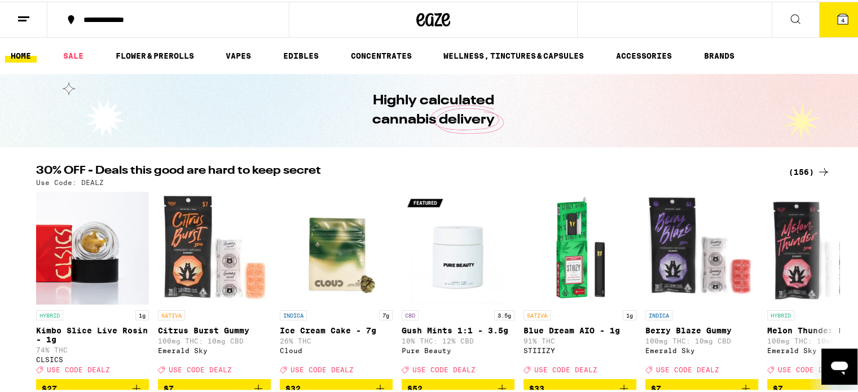
click at [20, 22] on icon at bounding box center [24, 18] width 14 height 14
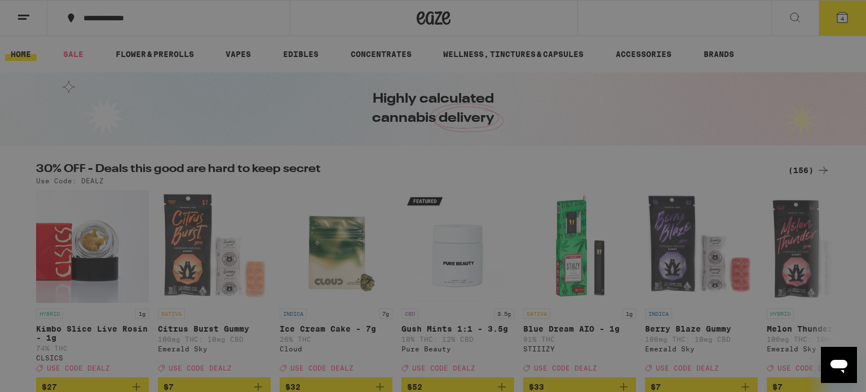
click at [242, 72] on icon at bounding box center [249, 75] width 14 height 14
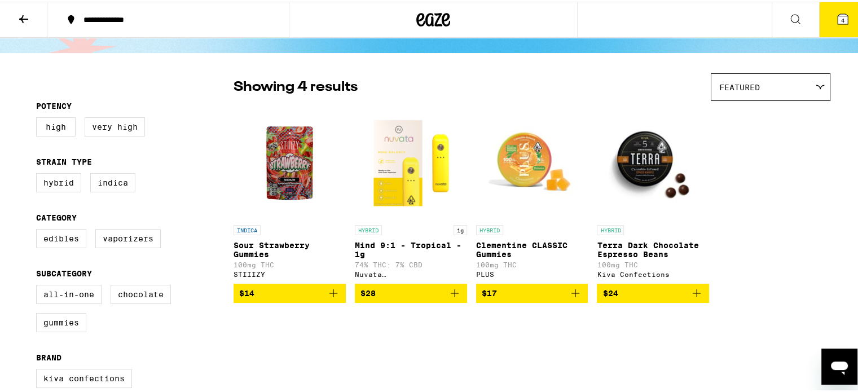
scroll to position [113, 0]
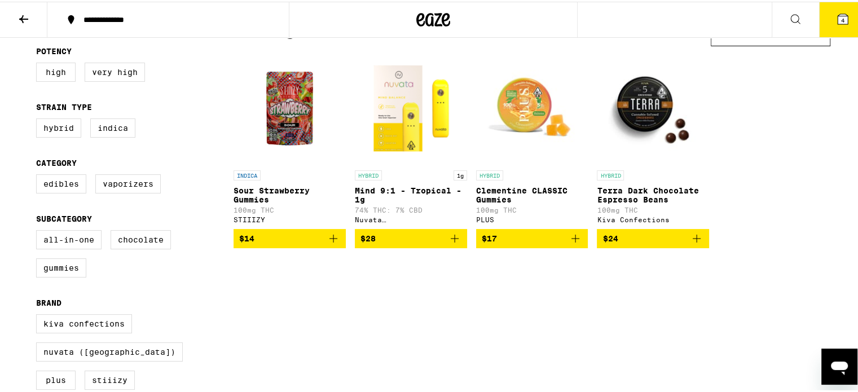
click at [568, 244] on icon "Add to bag" at bounding box center [575, 237] width 14 height 14
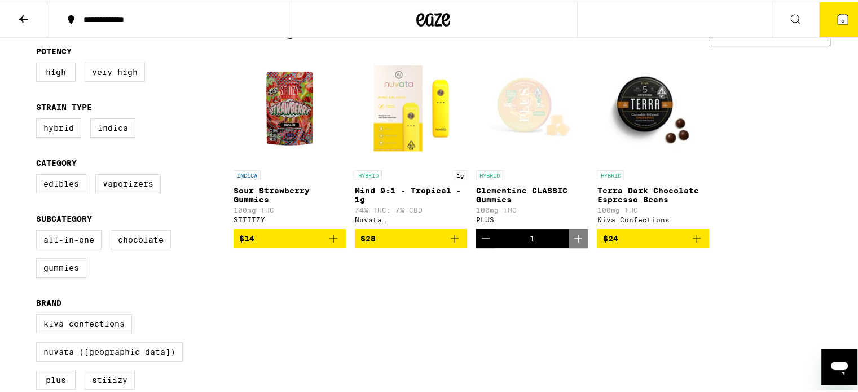
click at [519, 119] on div "Open page for Clementine CLASSIC Gummies from PLUS" at bounding box center [532, 106] width 112 height 113
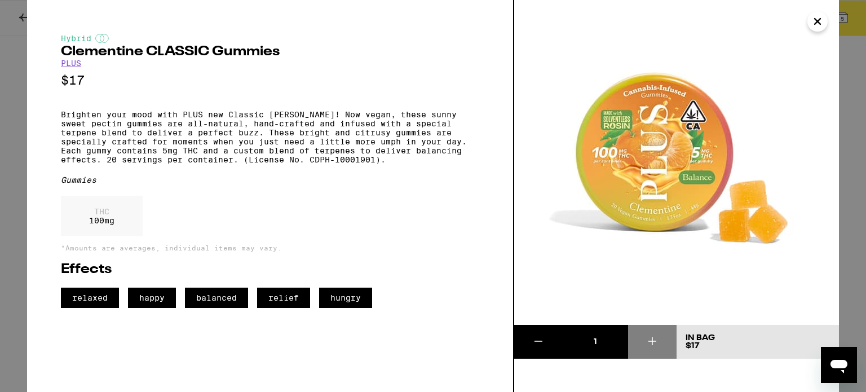
click at [819, 23] on icon "Close" at bounding box center [818, 22] width 6 height 6
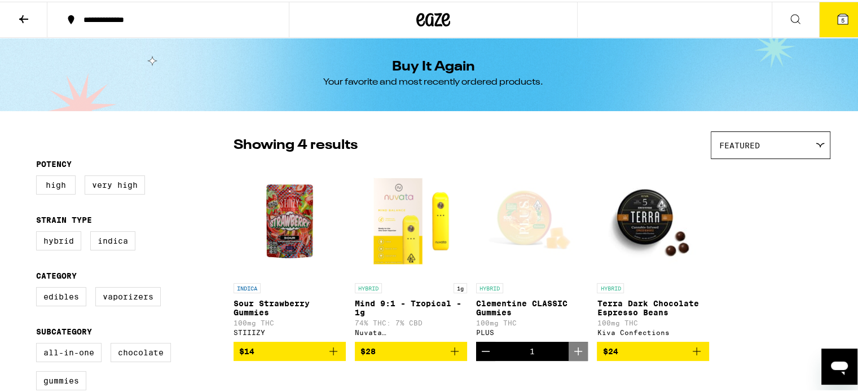
click at [845, 22] on button "5" at bounding box center [842, 18] width 47 height 35
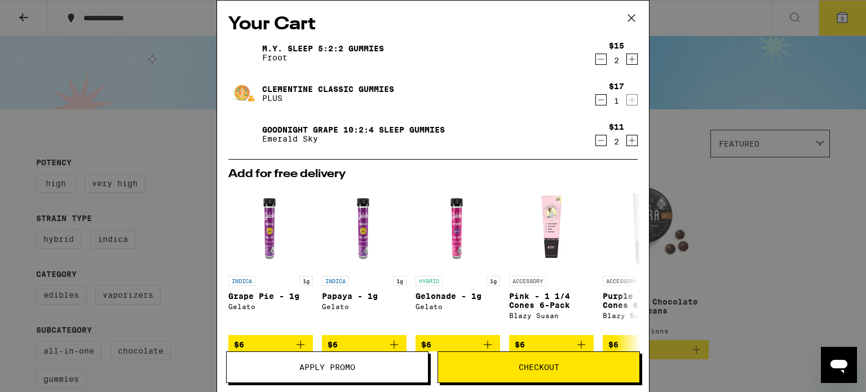
drag, startPoint x: 634, startPoint y: 17, endPoint x: 618, endPoint y: 26, distance: 17.9
click at [632, 18] on icon at bounding box center [631, 18] width 17 height 17
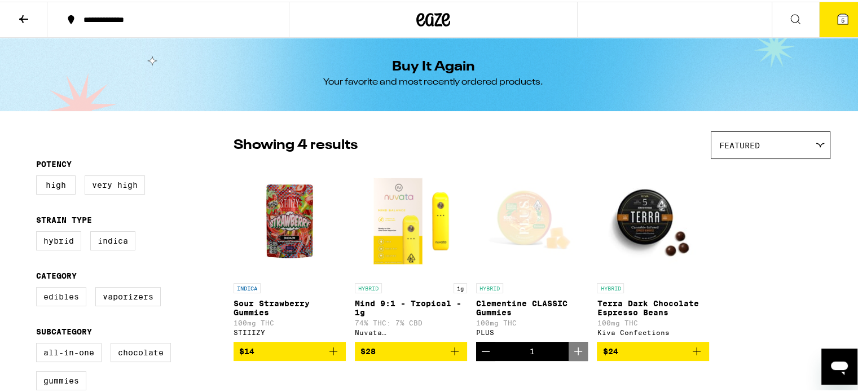
click at [63, 302] on label "Edibles" at bounding box center [61, 294] width 50 height 19
click at [39, 288] on input "Edibles" at bounding box center [38, 287] width 1 height 1
checkbox input "true"
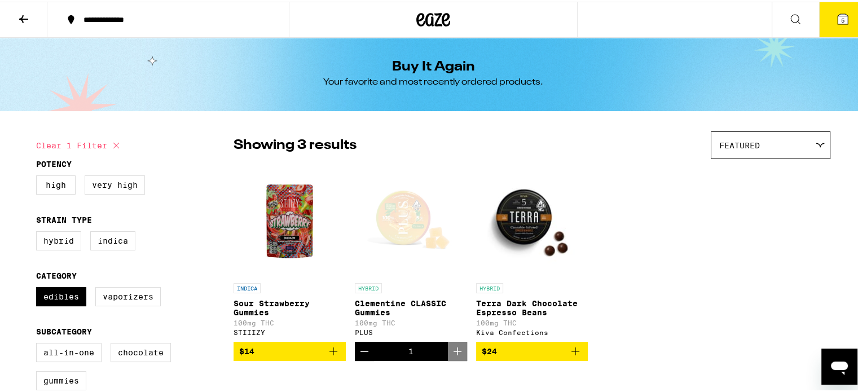
click at [27, 15] on icon at bounding box center [24, 18] width 14 height 14
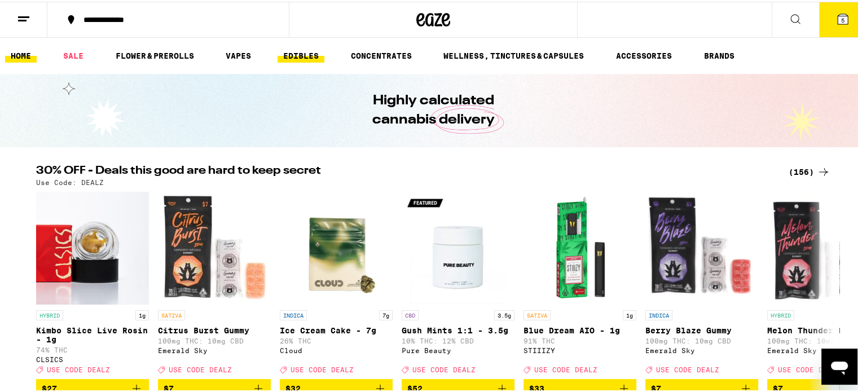
click at [304, 58] on link "EDIBLES" at bounding box center [300, 54] width 47 height 14
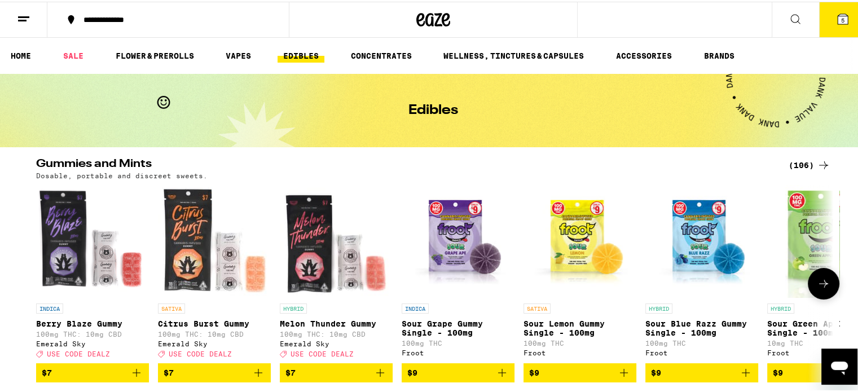
click at [818, 286] on icon at bounding box center [823, 282] width 14 height 14
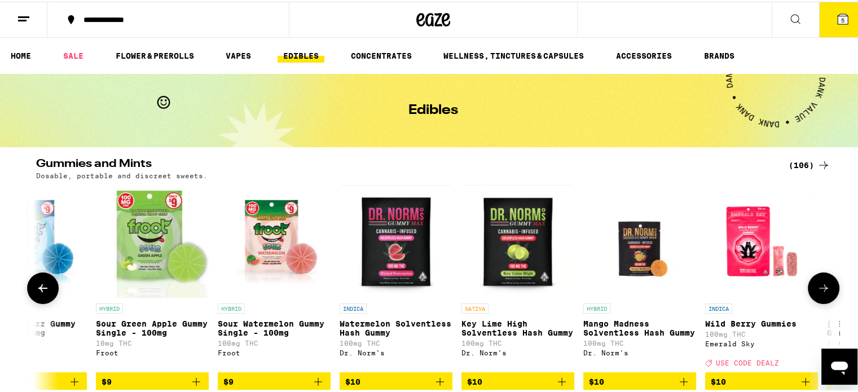
click at [818, 286] on icon at bounding box center [823, 287] width 14 height 14
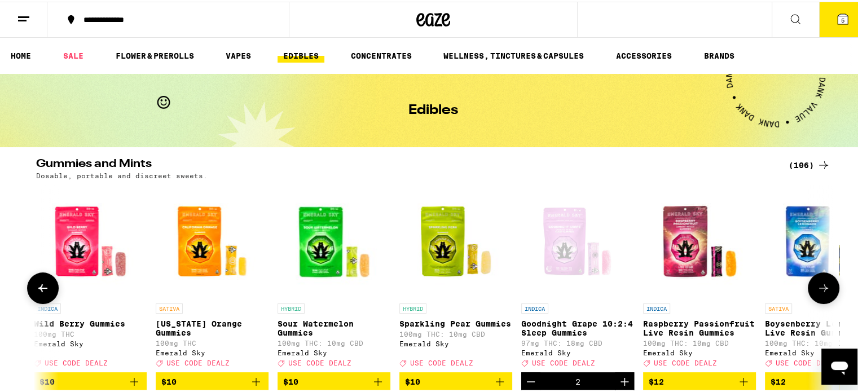
click at [818, 286] on icon at bounding box center [823, 287] width 14 height 14
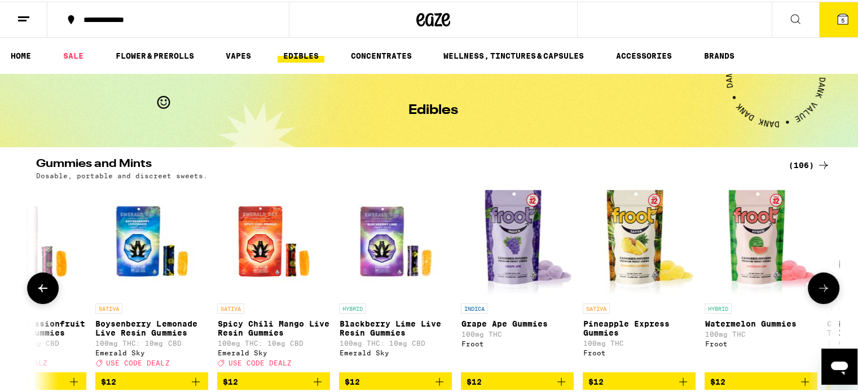
scroll to position [0, 2014]
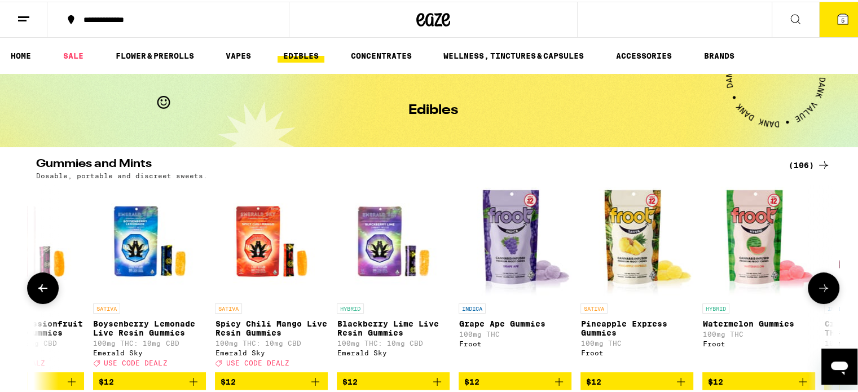
click at [807, 290] on button at bounding box center [823, 287] width 32 height 32
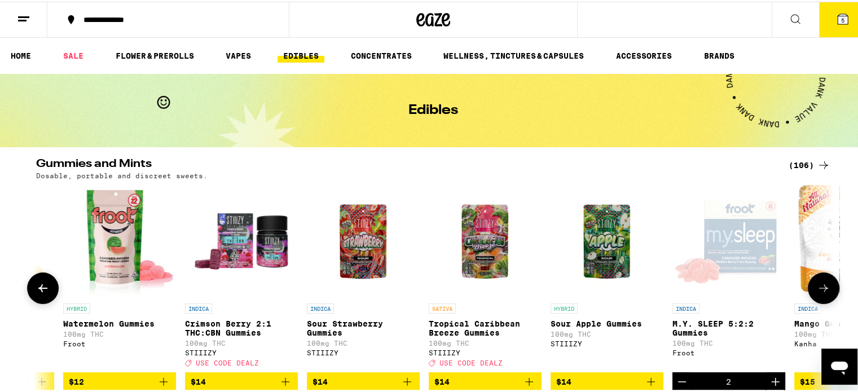
scroll to position [0, 2684]
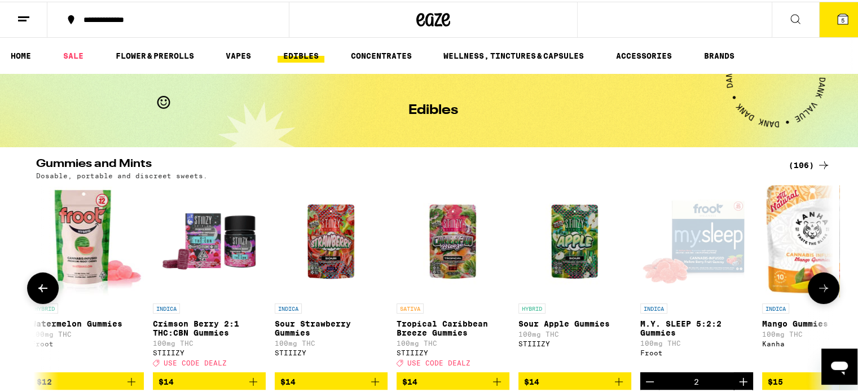
click at [819, 290] on icon at bounding box center [823, 287] width 14 height 14
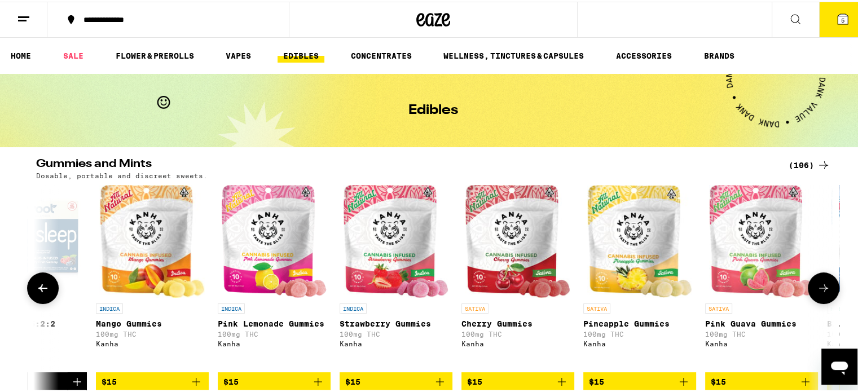
scroll to position [0, 3356]
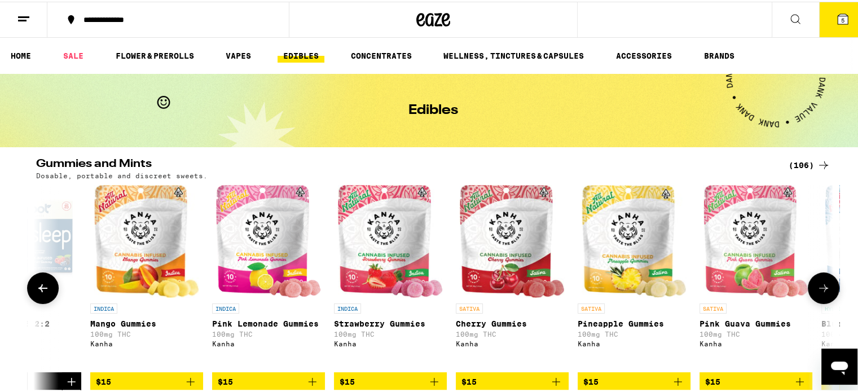
click at [819, 290] on icon at bounding box center [823, 287] width 14 height 14
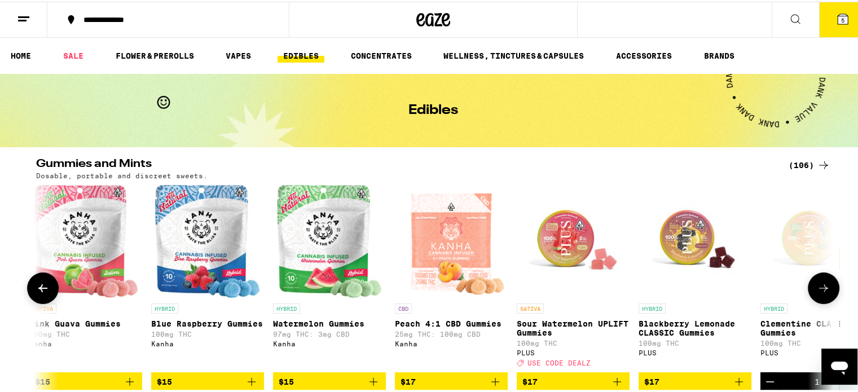
scroll to position [0, 4027]
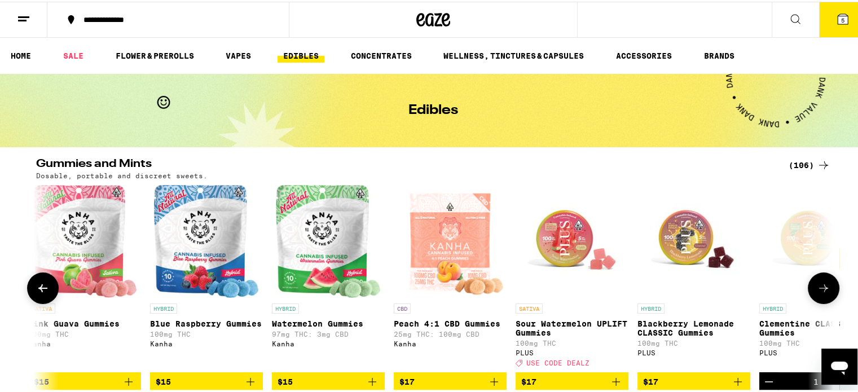
click at [666, 329] on p "Blackberry Lemonade CLASSIC Gummies" at bounding box center [693, 326] width 113 height 18
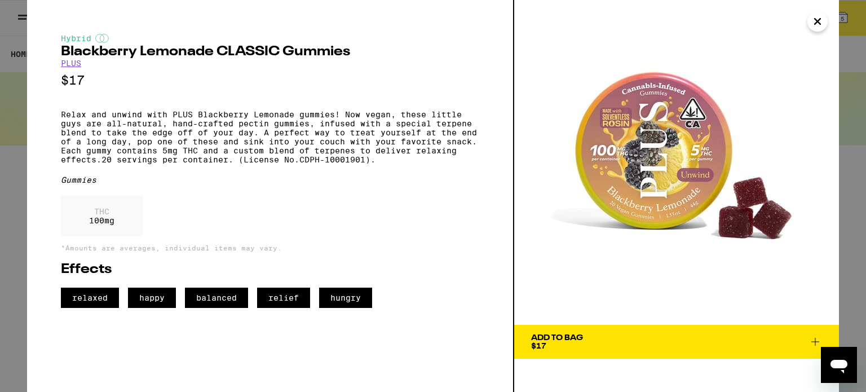
click at [811, 342] on icon at bounding box center [816, 342] width 14 height 14
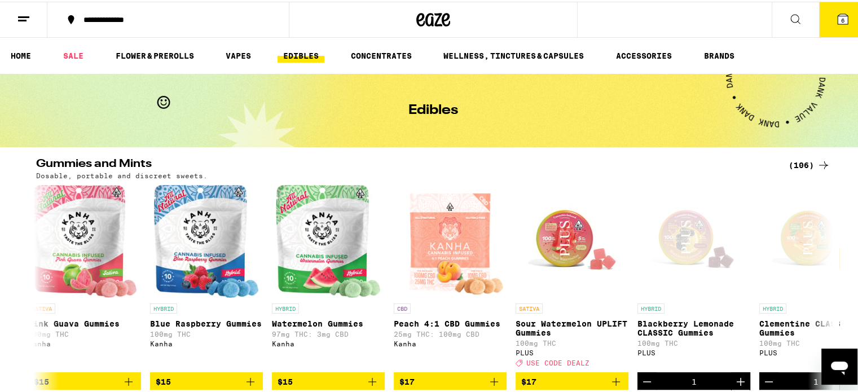
click at [837, 14] on icon at bounding box center [842, 17] width 10 height 10
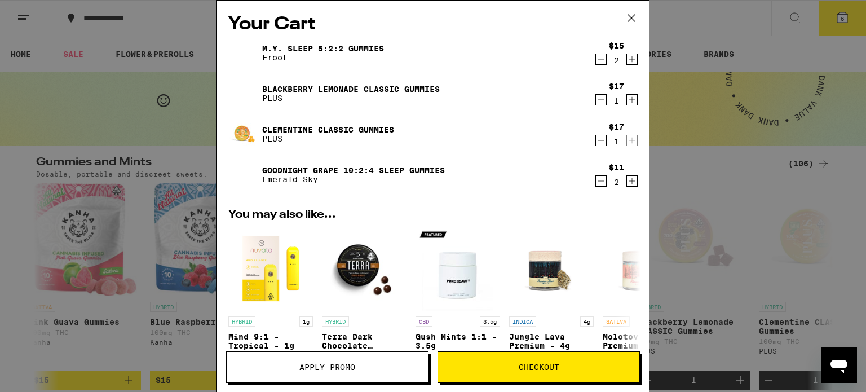
click at [529, 369] on span "Checkout" at bounding box center [539, 367] width 41 height 8
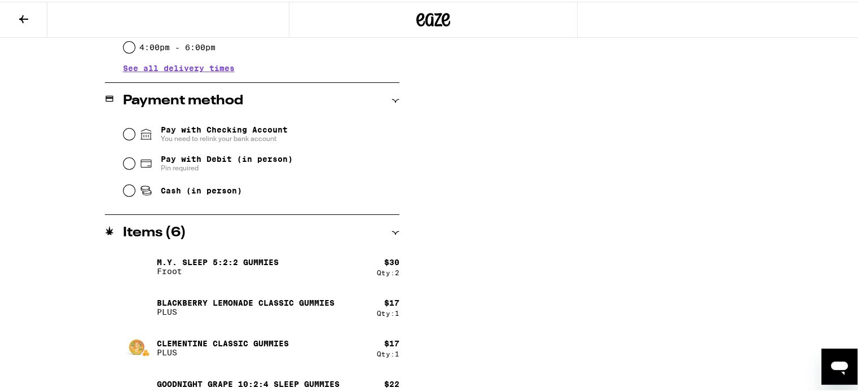
scroll to position [443, 0]
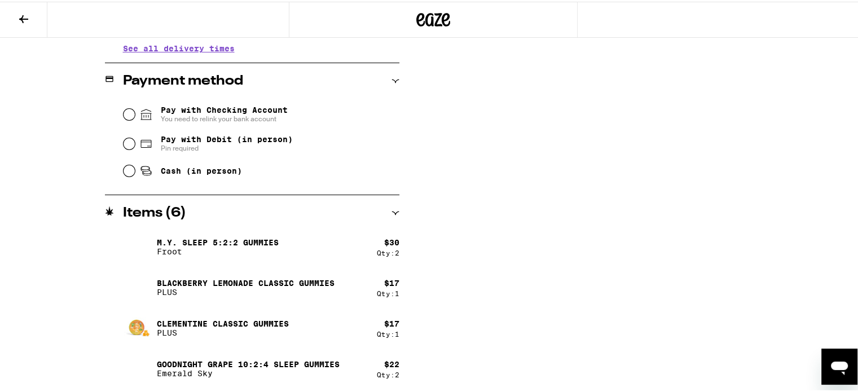
click at [138, 287] on img at bounding box center [139, 286] width 32 height 32
click at [223, 280] on p "Blackberry Lemonade CLASSIC Gummies" at bounding box center [246, 281] width 178 height 9
click at [231, 320] on p "Clementine CLASSIC Gummies" at bounding box center [223, 321] width 132 height 9
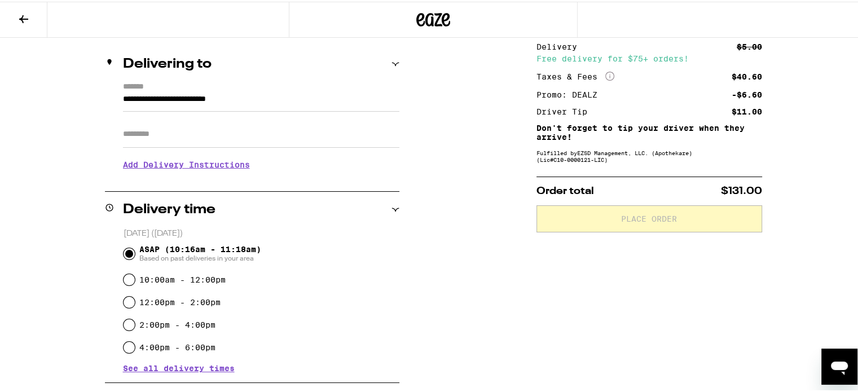
scroll to position [56, 0]
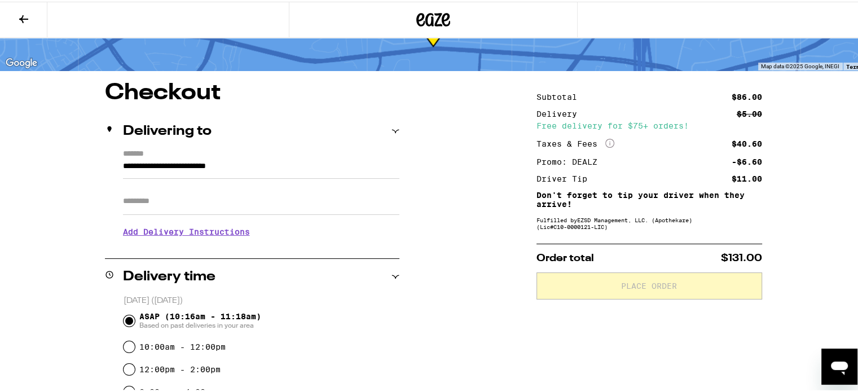
click at [381, 234] on h3 "Add Delivery Instructions" at bounding box center [261, 230] width 276 height 26
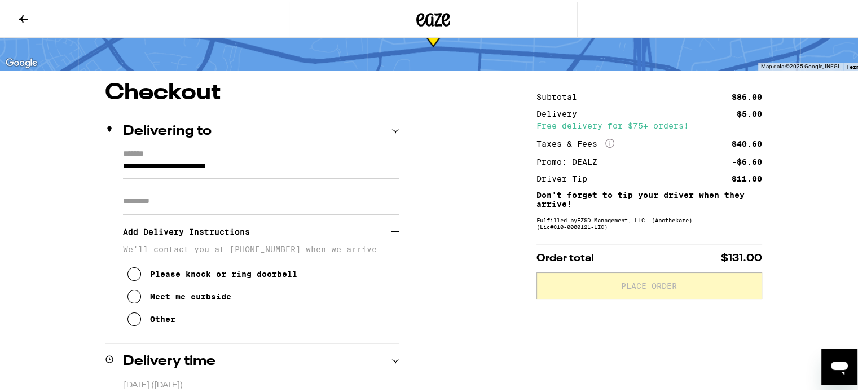
click at [329, 288] on div "Please knock or ring doorbell Meet me curbside Other" at bounding box center [261, 290] width 276 height 77
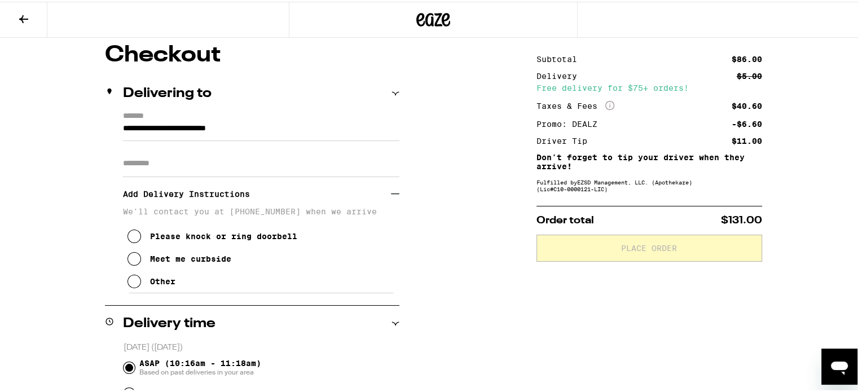
scroll to position [226, 0]
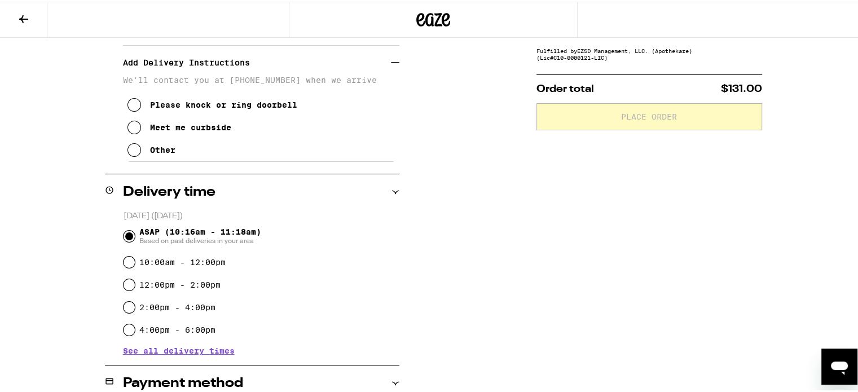
click at [129, 129] on icon at bounding box center [134, 126] width 14 height 14
click at [130, 110] on icon at bounding box center [134, 103] width 14 height 14
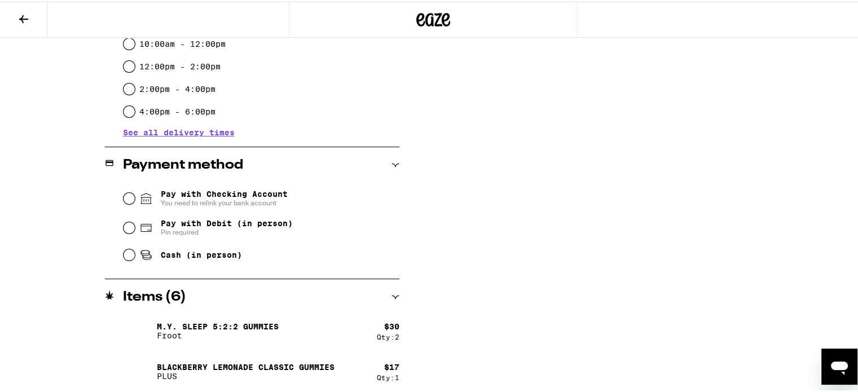
scroll to position [451, 0]
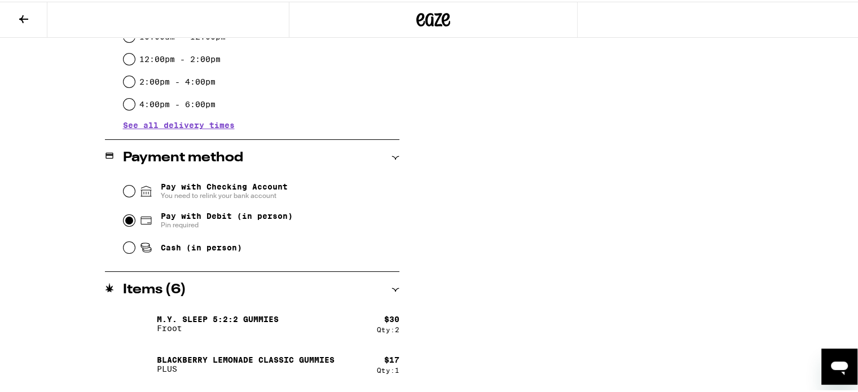
click at [123, 220] on input "Pay with Debit (in person) Pin required" at bounding box center [128, 218] width 11 height 11
radio input "true"
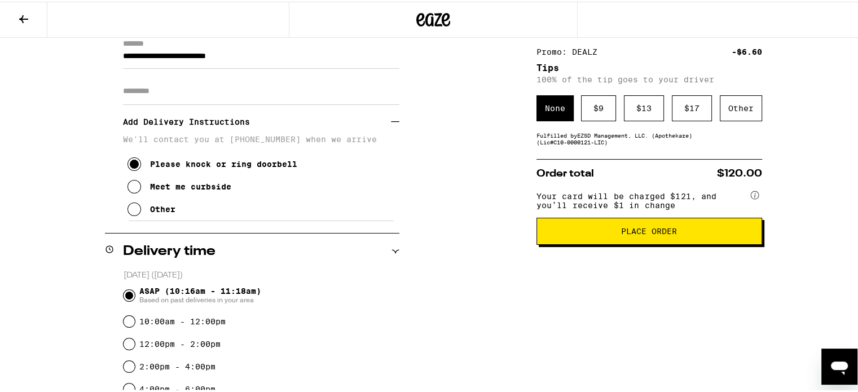
scroll to position [133, 0]
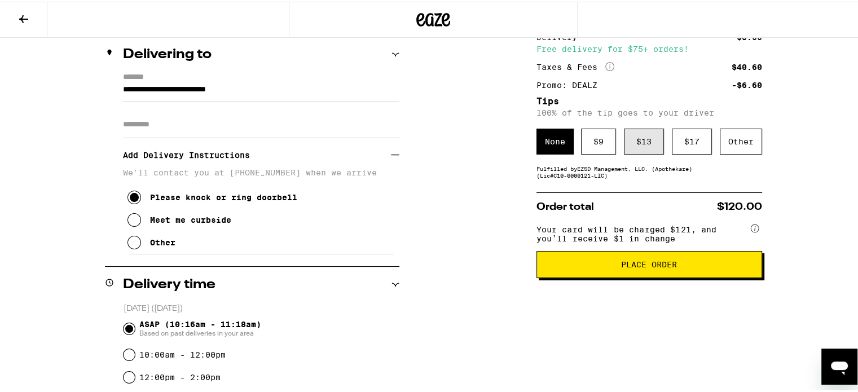
click at [646, 140] on div "$ 13" at bounding box center [644, 140] width 40 height 26
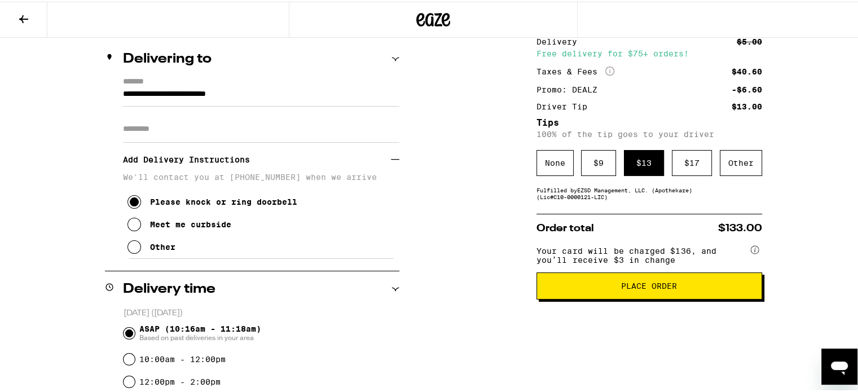
scroll to position [189, 0]
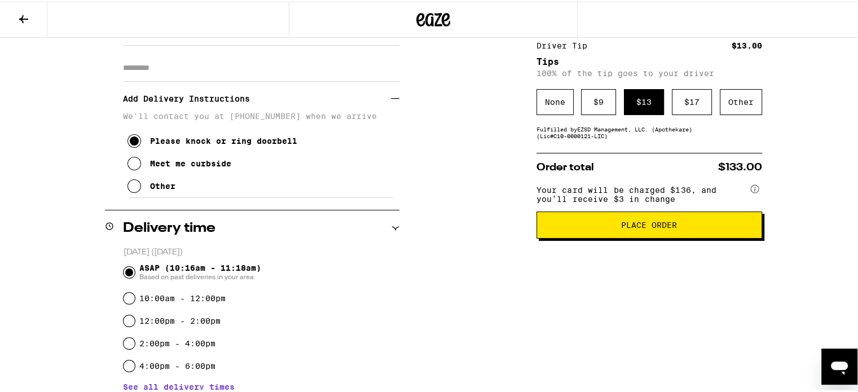
click at [675, 227] on span "Place Order" at bounding box center [649, 223] width 206 height 8
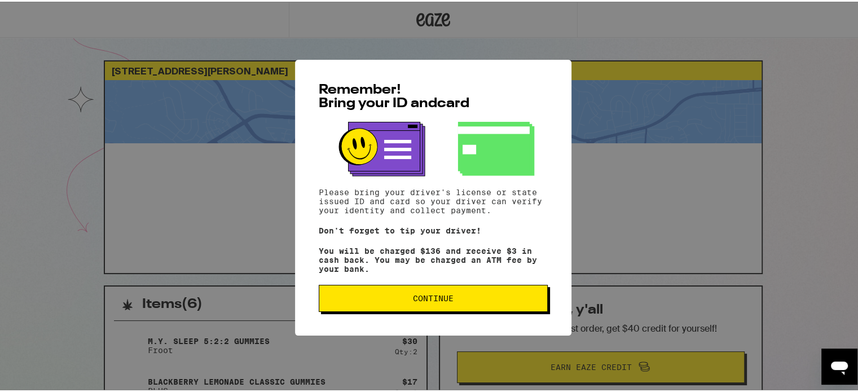
click at [466, 301] on span "Continue" at bounding box center [433, 297] width 210 height 8
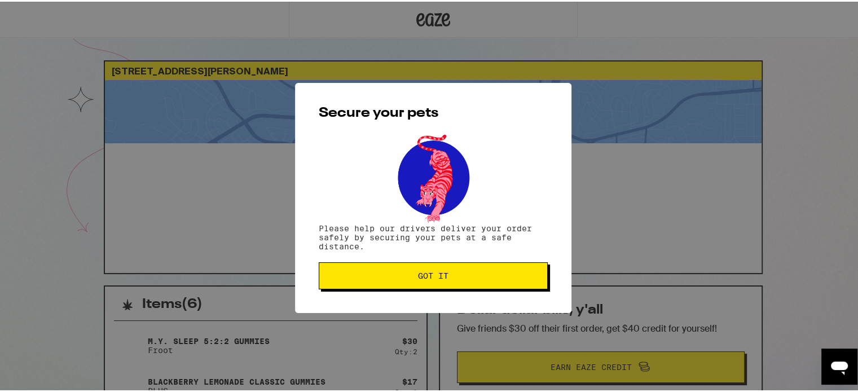
click at [459, 273] on span "Got it" at bounding box center [433, 274] width 210 height 8
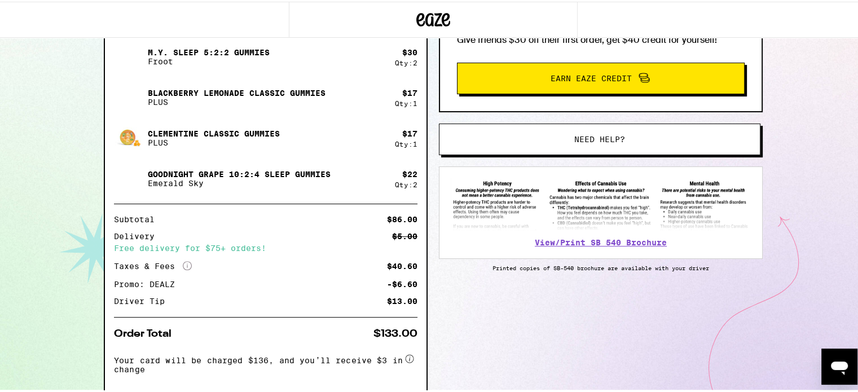
scroll to position [228, 0]
